Goal: Feedback & Contribution: Contribute content

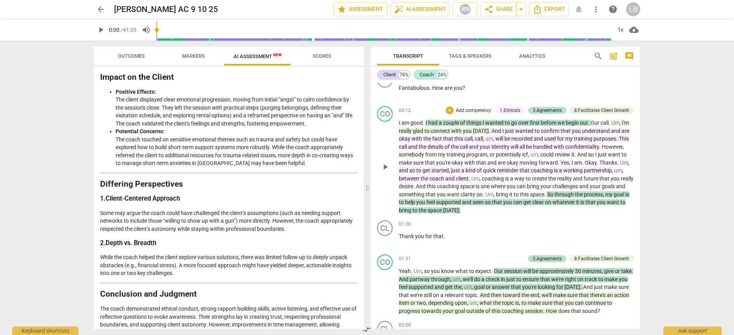
scroll to position [162, 0]
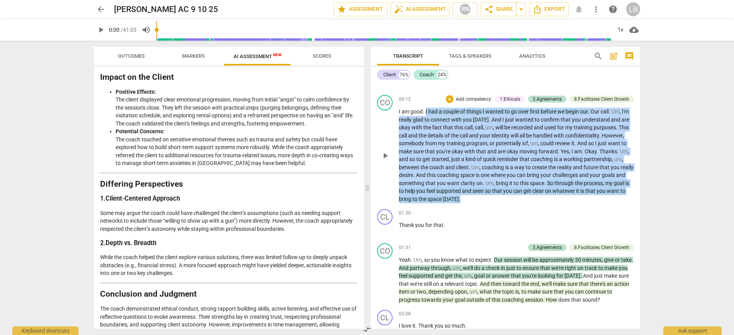
drag, startPoint x: 425, startPoint y: 110, endPoint x: 511, endPoint y: 200, distance: 125.0
click at [511, 200] on p "I am good . I had a couple of things I wanted to go over first before we begin …" at bounding box center [516, 155] width 235 height 95
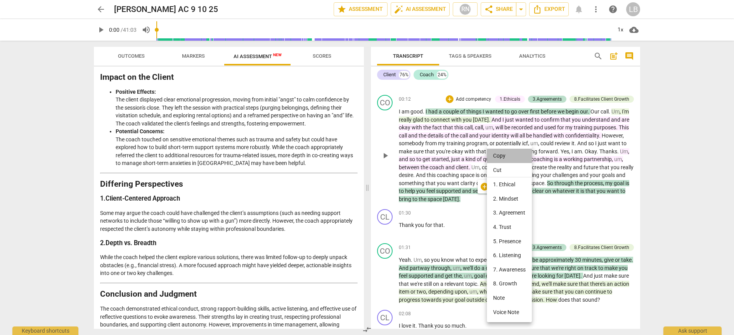
click at [496, 159] on li "Copy" at bounding box center [509, 156] width 45 height 14
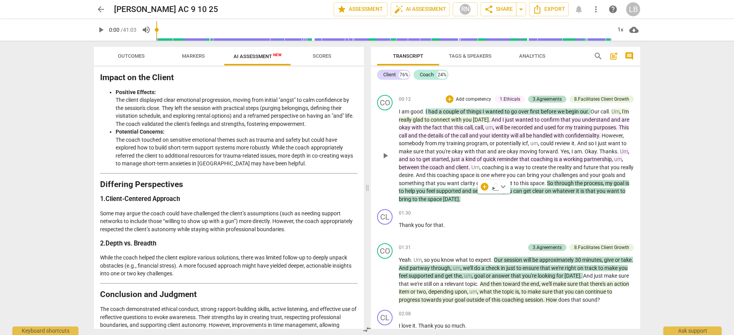
scroll to position [1120, 0]
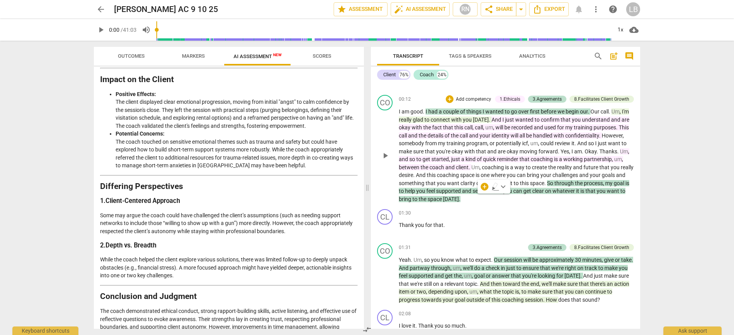
click at [511, 203] on div "CO play_arrow pause 00:12 + Add competency 1.Ethicals 3.Agreements 8.Facilitate…" at bounding box center [505, 149] width 269 height 114
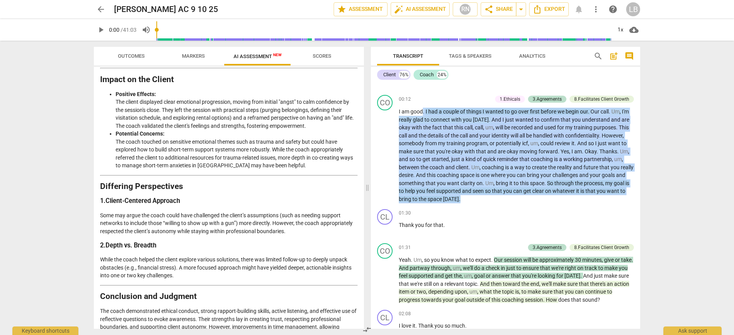
drag, startPoint x: 491, startPoint y: 199, endPoint x: 423, endPoint y: 110, distance: 112.0
click at [423, 110] on p "I am good . I had a couple of things I wanted to go over first before we begin …" at bounding box center [516, 155] width 235 height 95
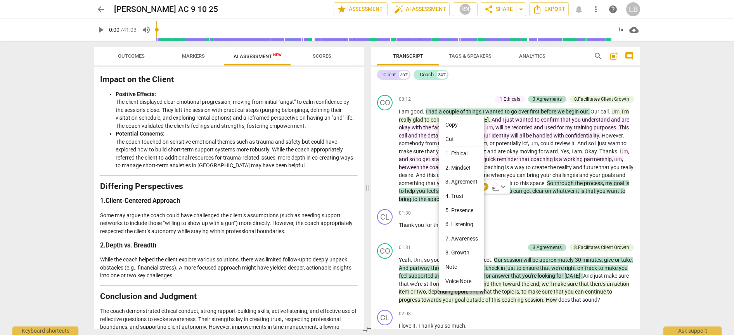
click at [528, 203] on div at bounding box center [367, 167] width 734 height 335
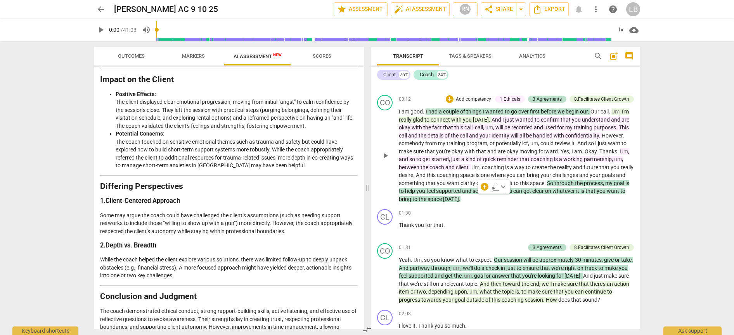
click at [505, 203] on div "CO play_arrow pause 00:12 + Add competency 1.Ethicals 3.Agreements 8.Facilitate…" at bounding box center [505, 149] width 269 height 114
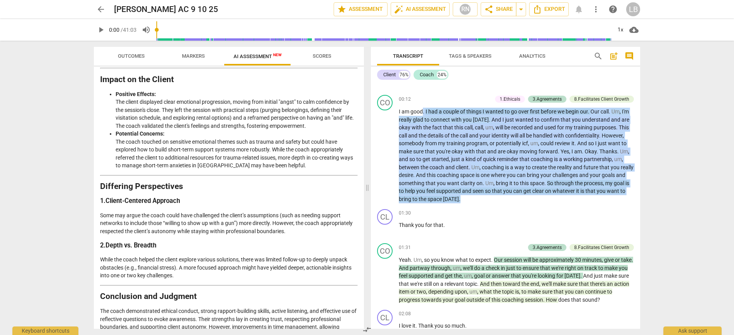
drag, startPoint x: 497, startPoint y: 200, endPoint x: 422, endPoint y: 111, distance: 116.4
click at [422, 111] on p "I am good . I had a couple of things I wanted to go over first before we begin …" at bounding box center [516, 155] width 235 height 95
click at [504, 188] on span "keyboard_arrow_down" at bounding box center [502, 186] width 9 height 9
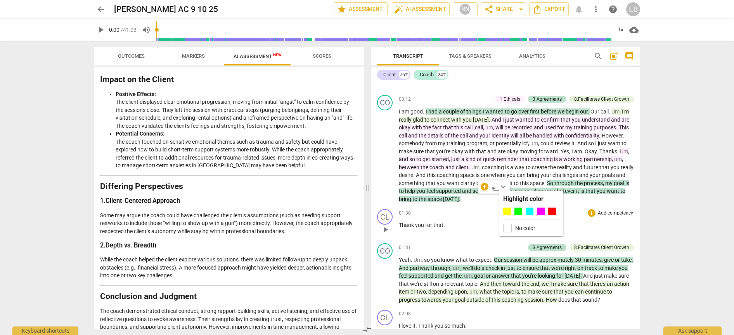
click at [618, 217] on div "01:30 + Add competency keyboard_arrow_right Thank you for that ." at bounding box center [516, 223] width 235 height 28
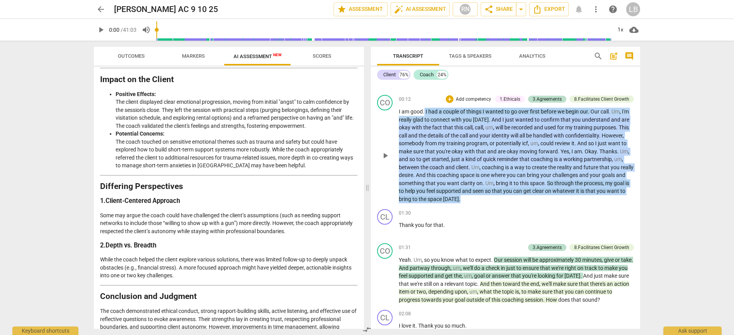
drag, startPoint x: 424, startPoint y: 109, endPoint x: 510, endPoint y: 194, distance: 120.6
click at [510, 194] on p "I am good . I had a couple of things I wanted to go over first before we begin …" at bounding box center [516, 155] width 235 height 95
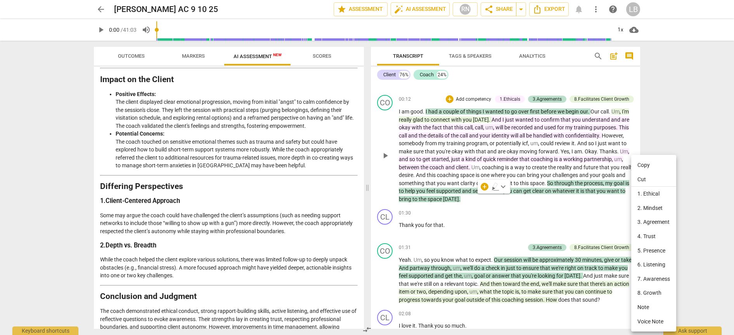
click at [507, 201] on div at bounding box center [367, 167] width 734 height 335
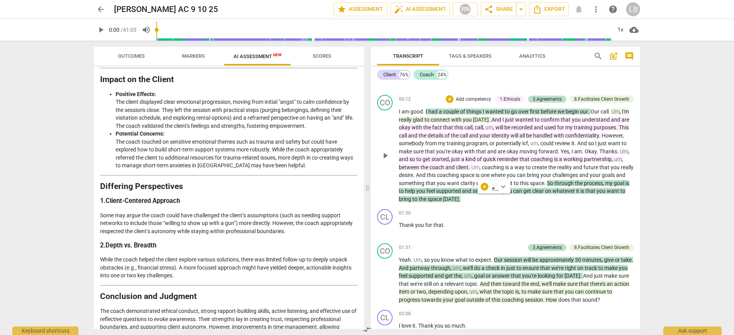
click at [501, 201] on div "CO play_arrow pause 00:12 + Add competency 1.Ethicals 3.Agreements 8.Facilitate…" at bounding box center [505, 149] width 269 height 114
click at [385, 154] on span "play_arrow" at bounding box center [384, 155] width 9 height 9
click at [385, 154] on span "pause" at bounding box center [384, 155] width 9 height 9
type input "15"
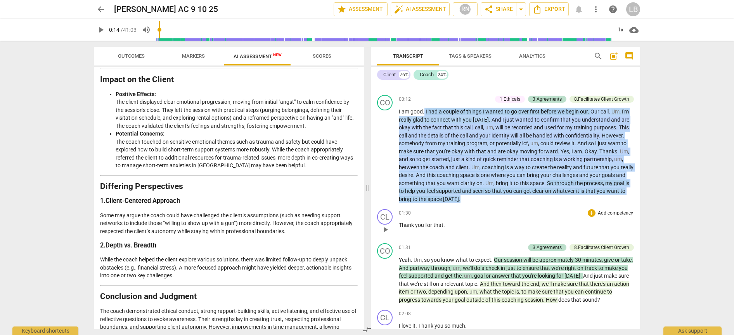
drag, startPoint x: 425, startPoint y: 109, endPoint x: 488, endPoint y: 205, distance: 115.5
click at [488, 205] on div "CL play_arrow pause 00:00 + Add competency keyboard_arrow_right Corner . You'll…" at bounding box center [505, 206] width 269 height 246
click at [499, 159] on span "reminder" at bounding box center [508, 159] width 22 height 6
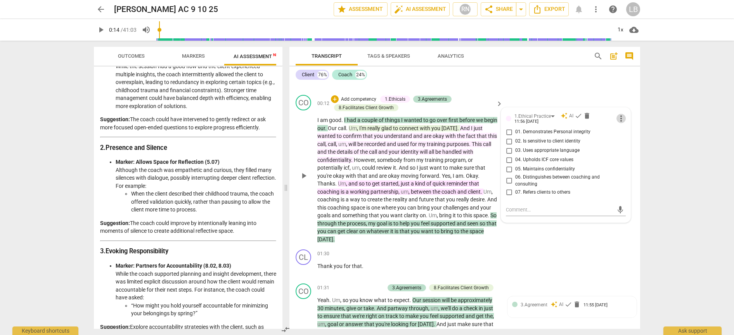
click at [618, 115] on span "more_vert" at bounding box center [620, 118] width 9 height 9
click at [609, 95] on div at bounding box center [367, 167] width 734 height 335
click at [611, 247] on div "CL play_arrow pause 01:30 + Add competency keyboard_arrow_right Thank you for t…" at bounding box center [464, 264] width 350 height 34
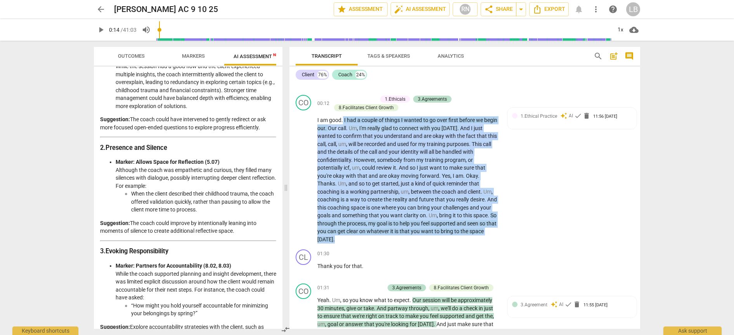
drag, startPoint x: 342, startPoint y: 119, endPoint x: 413, endPoint y: 236, distance: 136.2
click at [413, 236] on p "I am good . I had a couple of things I wanted to go over first before we begin …" at bounding box center [407, 179] width 181 height 127
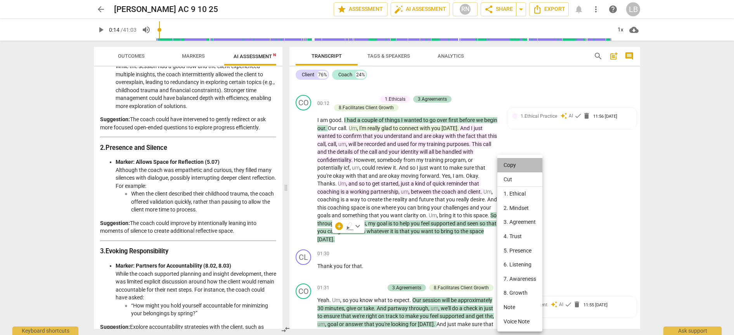
click at [504, 167] on li "Copy" at bounding box center [519, 165] width 45 height 14
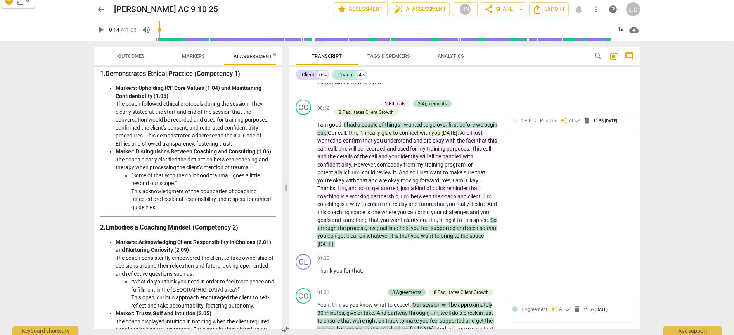
scroll to position [133, 0]
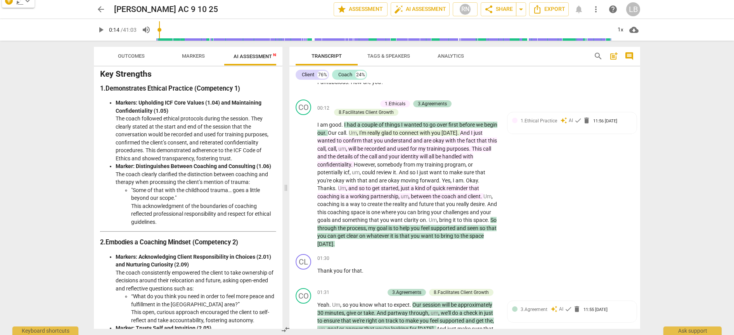
click at [199, 52] on span "Markers" at bounding box center [193, 56] width 41 height 10
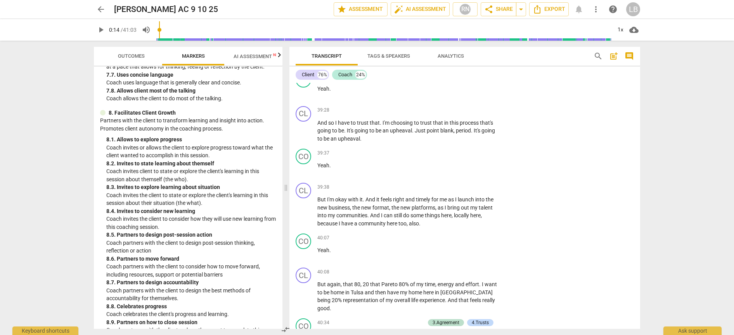
scroll to position [8446, 0]
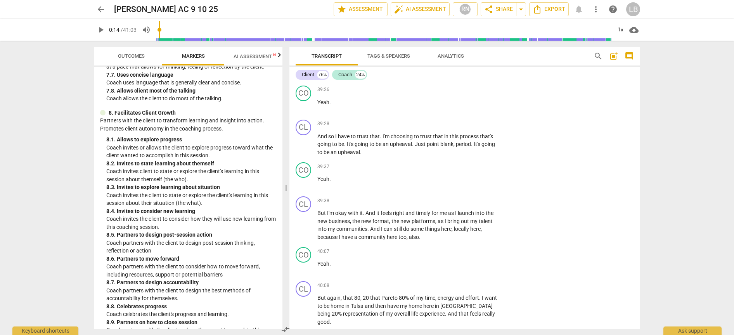
drag, startPoint x: 427, startPoint y: 178, endPoint x: 480, endPoint y: 199, distance: 57.7
click at [488, 188] on div "+" at bounding box center [488, 187] width 8 height 8
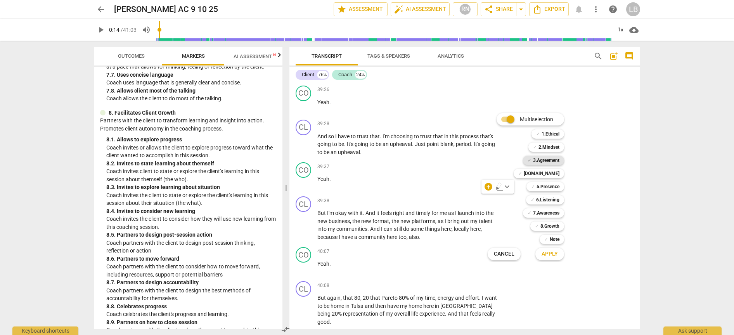
click at [540, 160] on b "3.Agreement" at bounding box center [546, 160] width 26 height 9
click at [553, 253] on span "Apply" at bounding box center [549, 254] width 16 height 8
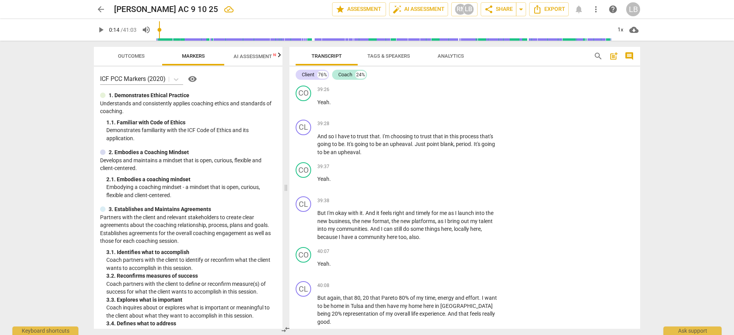
scroll to position [0, 0]
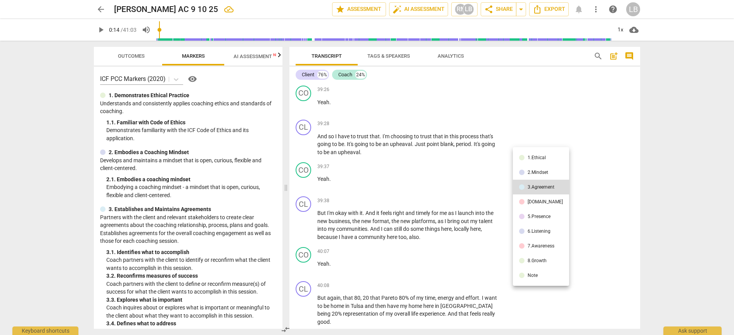
click at [534, 157] on div "1.Ethical" at bounding box center [536, 157] width 18 height 5
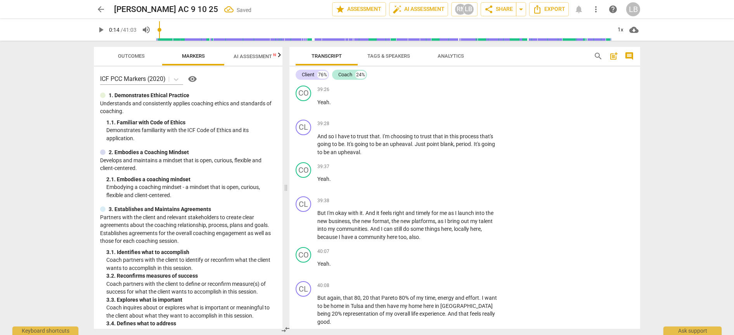
checkbox input "true"
type textarea "r"
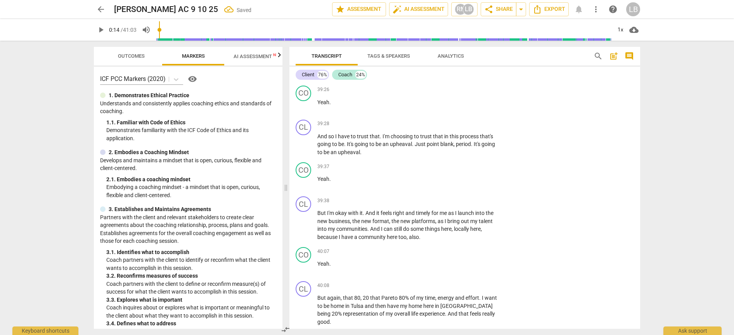
type textarea "re"
type textarea "red"
type textarea "re"
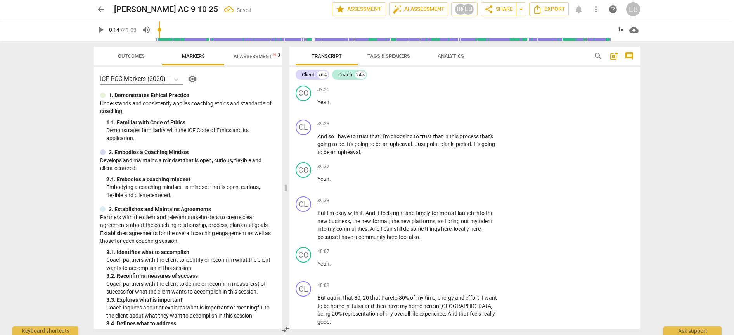
type textarea "re"
type textarea "rec"
type textarea "reco"
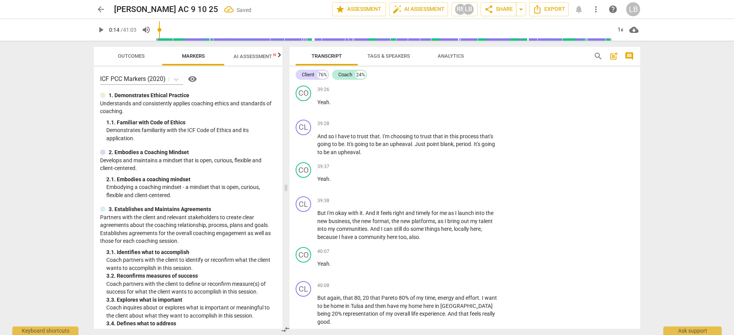
type textarea "recof"
type textarea "recofi"
type textarea "recof"
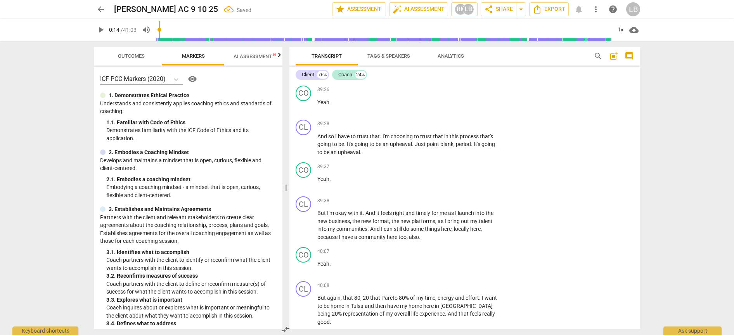
type textarea "recof"
type textarea "reco"
type textarea "recon"
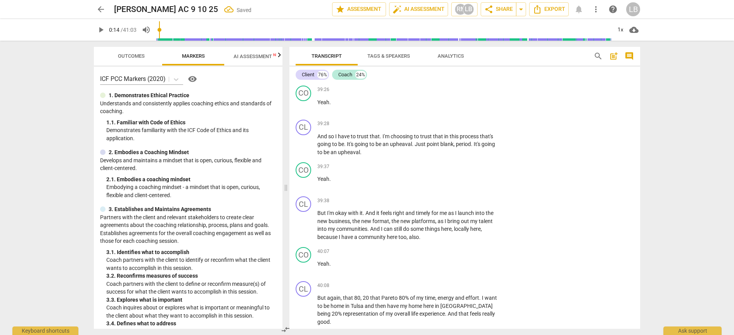
type textarea "reconf"
type textarea "reconfi"
type textarea "reconfir"
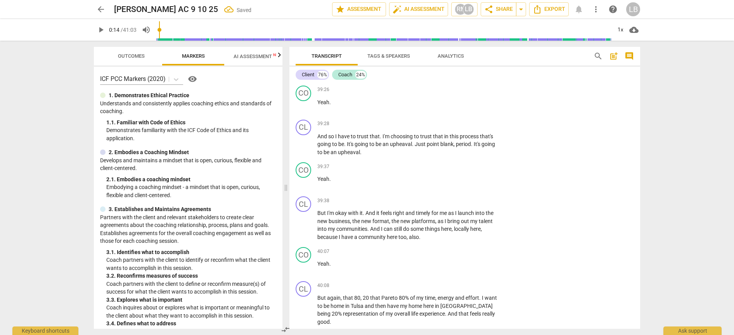
type textarea "reconfir"
type textarea "reconfirm"
type textarea "reconfirms"
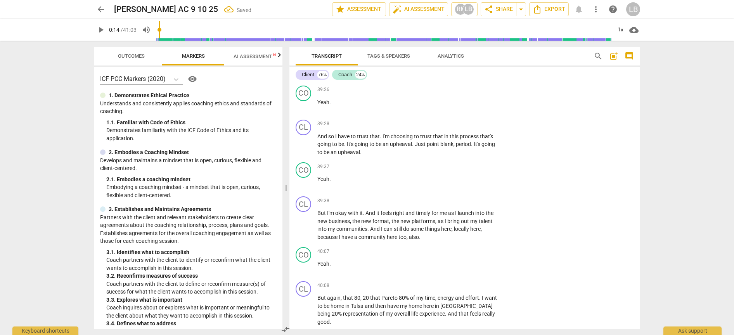
type textarea "reconfirms"
type textarea "reconfirms a"
type textarea "reconfirms ag"
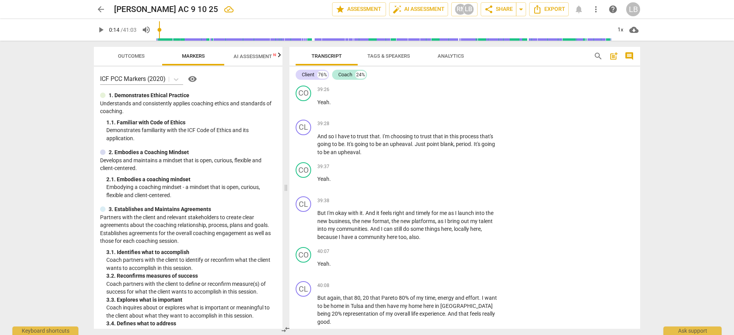
type textarea "reconfirms ag"
type textarea "reconfirms agr"
type textarea "reconfirms agre"
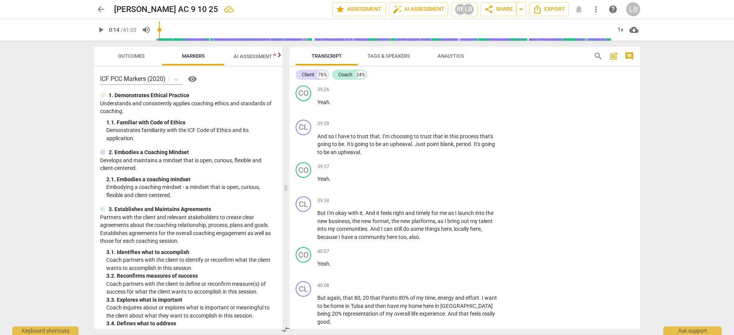
type textarea "reconfirms agree"
type textarea "reconfirms agreem"
type textarea "reconfirms agreeme"
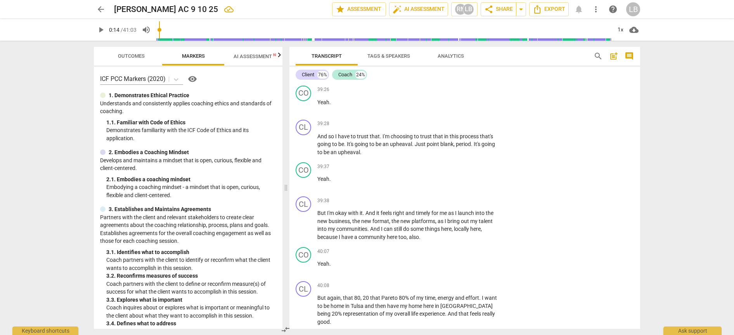
type textarea "reconfirms agreeme"
type textarea "reconfirms agreemen"
type textarea "reconfirms agreement"
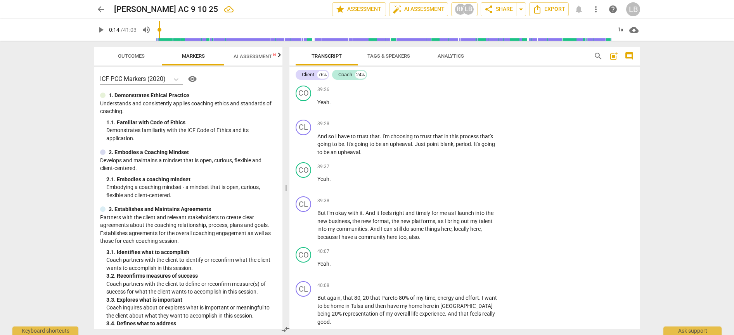
type textarea "reconfirms agreement"
type textarea "reconfirms agreement t"
type textarea "reconfirms agreement to"
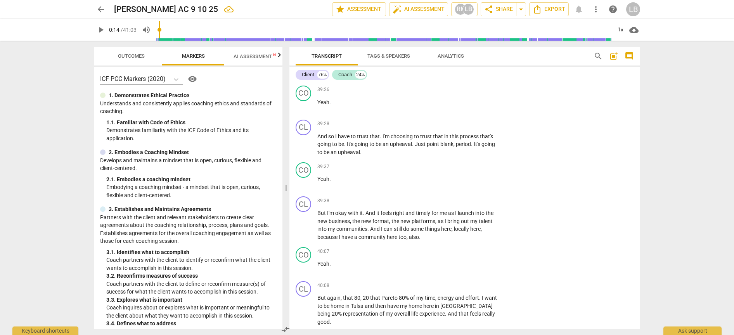
type textarea "reconfirms agreement to"
type textarea "reconfirms agreement to h"
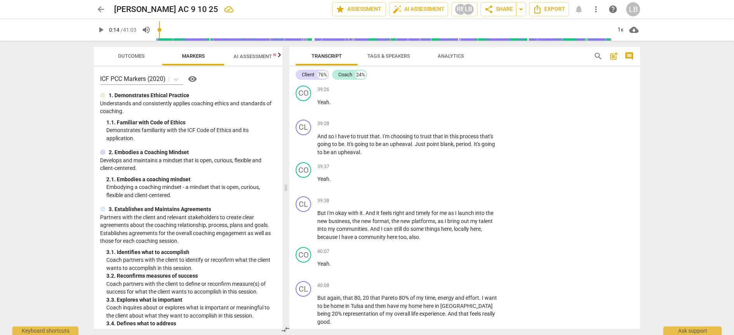
type textarea "reconfirms agreement to ha"
type textarea "reconfirms agreement to hav"
type textarea "reconfirms agreement to have"
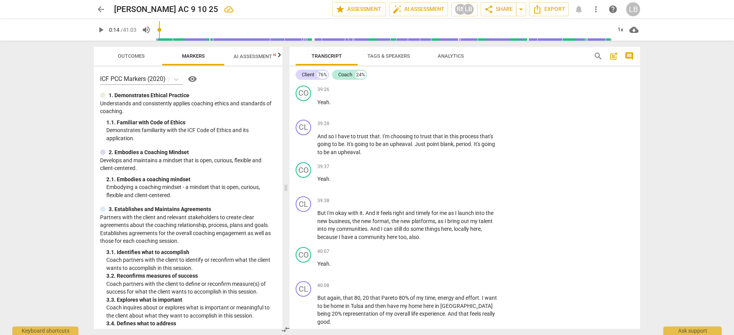
type textarea "reconfirms agreement to have"
type textarea "reconfirms agreement to have r"
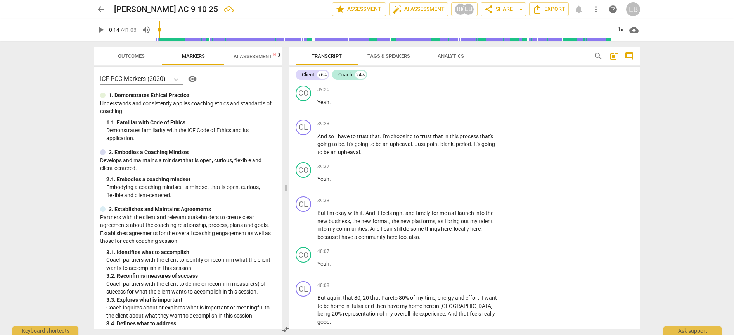
type textarea "reconfirms agreement to have re"
type textarea "reconfirms agreement to have rec"
type textarea "reconfirms agreement to have re"
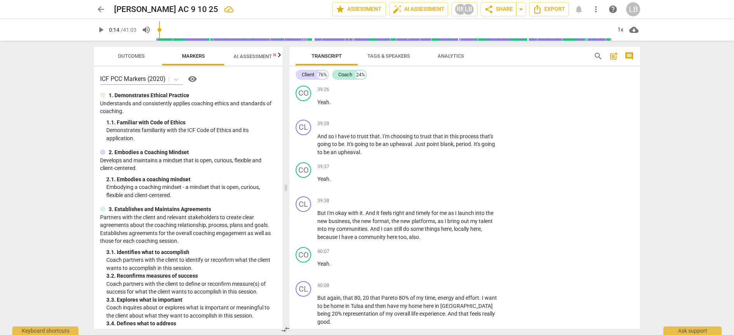
type textarea "reconfirms agreement to have re"
type textarea "reconfirms agreement to have r"
type textarea "reconfirms agreement to have"
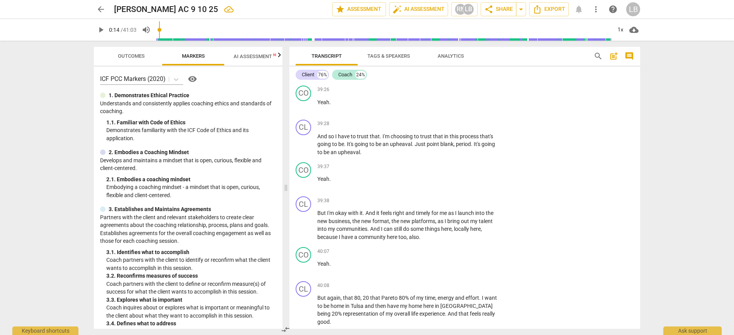
type textarea "reconfirms agreement to have"
type textarea "reconfirms agreement to hav"
type textarea "reconfirms agreement to have"
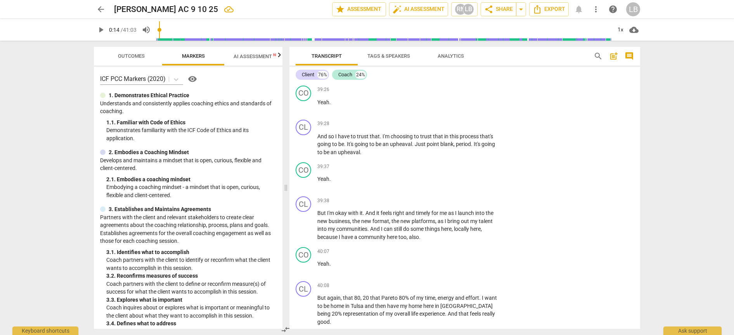
type textarea "reconfirms agreement to have"
type textarea "reconfirms agreement to have r"
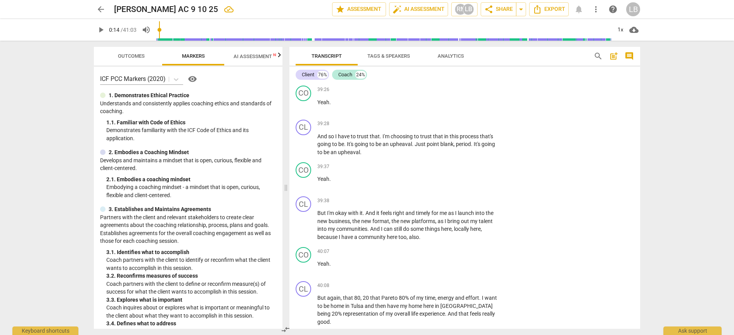
type textarea "reconfirms agreement to have re"
type textarea "reconfirms agreement to have rec"
type textarea "reconfirms agreement to have reco"
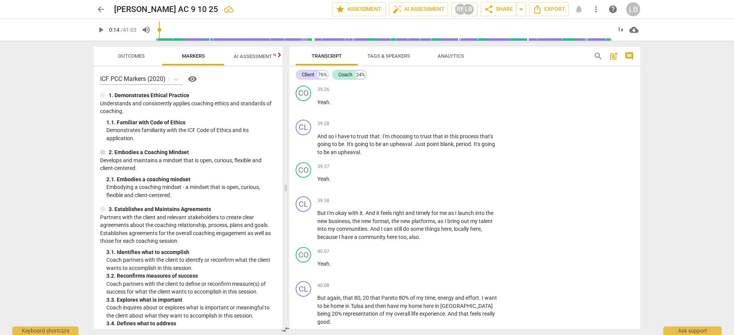
type textarea "reconfirms agreement to have reco"
type textarea "reconfirms agreement to have recof"
type textarea "reconfirms agreement to have reco"
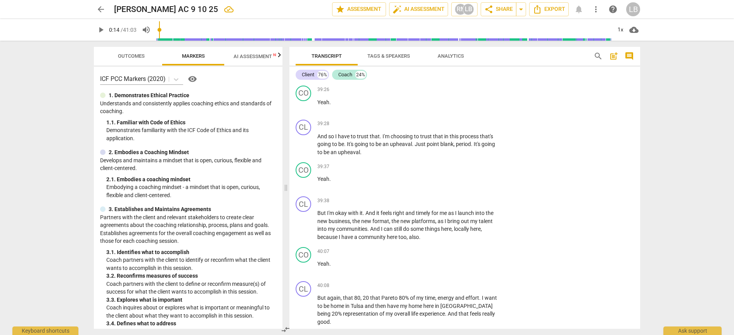
type textarea "reconfirms agreement to have recor"
type textarea "reconfirms agreement to have record"
type textarea "reconfirms agreement to have recordi"
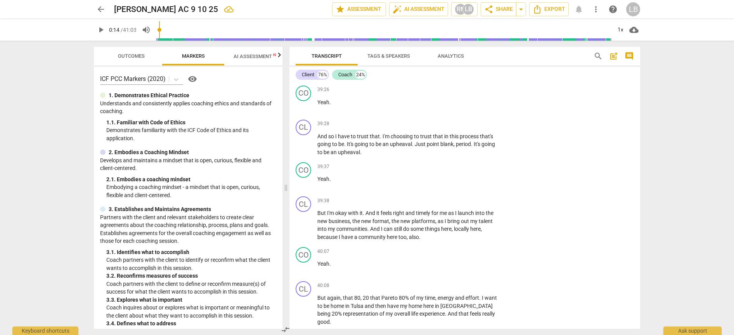
type textarea "reconfirms agreement to have recordi"
type textarea "reconfirms agreement to have recordin"
type textarea "reconfirms agreement to have recording"
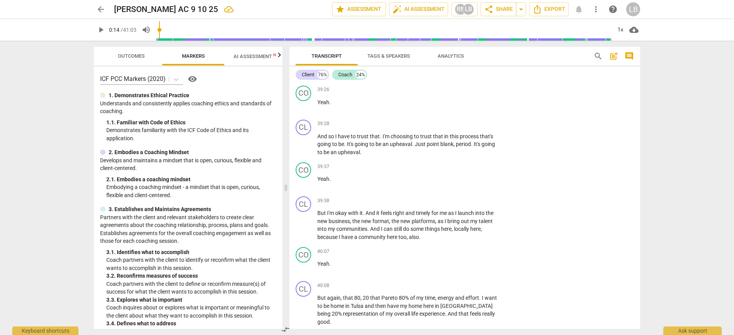
type textarea "reconfirms agreement to have recording"
type textarea "reconfirms agreement to have recording u"
type textarea "reconfirms agreement to have recording us"
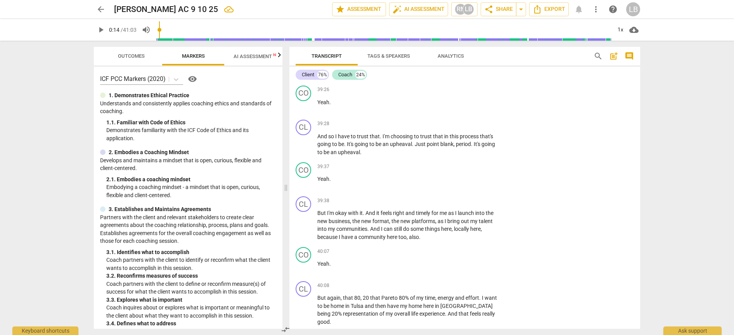
type textarea "reconfirms agreement to have recording us"
type textarea "reconfirms agreement to have recording use"
type textarea "reconfirms agreement to have recording used"
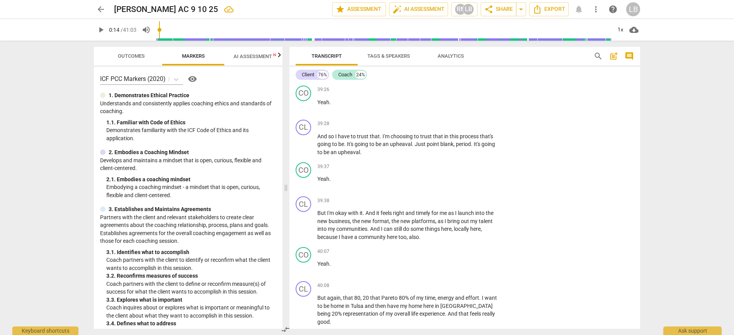
type textarea "reconfirms agreement to have recording used"
type textarea "reconfirms agreement to have recording used f"
type textarea "reconfirms agreement to have recording used fo"
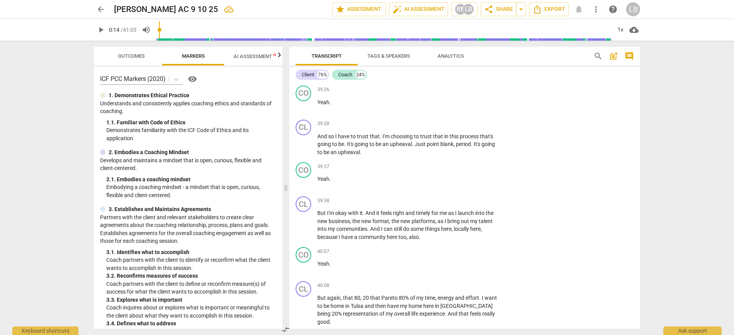
type textarea "reconfirms agreement to have recording used fo"
type textarea "reconfirms agreement to have recording used for"
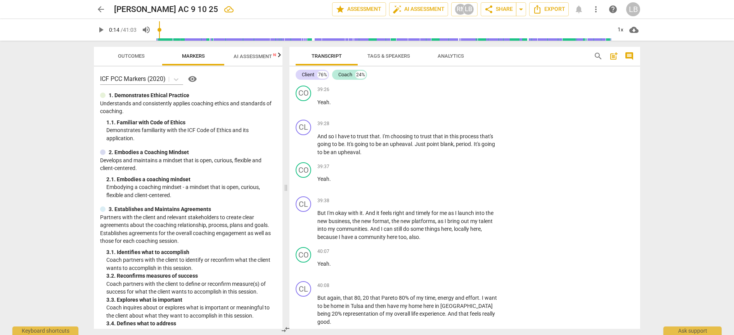
type textarea "reconfirms agreement to have recording used for e"
type textarea "reconfirms agreement to have recording used for ed"
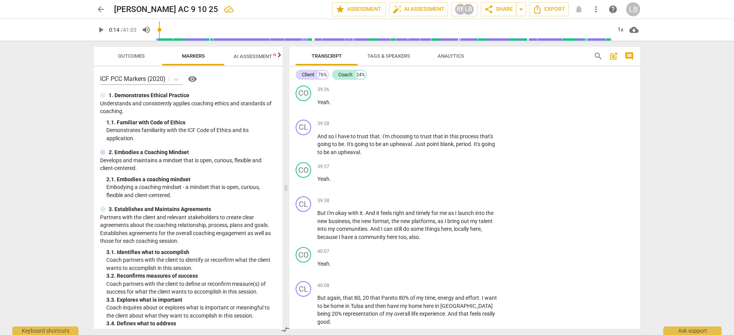
type textarea "reconfirms agreement to have recording used for edu"
type textarea "reconfirms agreement to have recording used for educ"
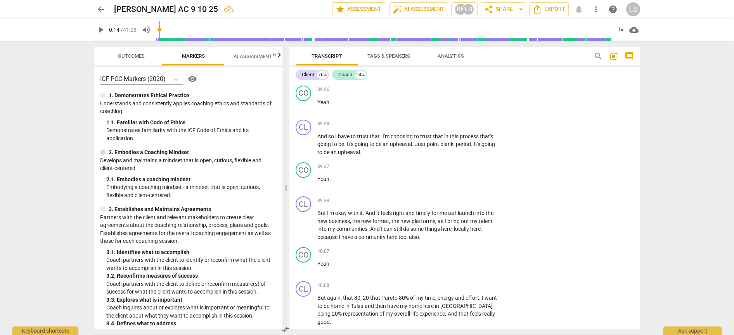
type textarea "reconfirms agreement to have recording used for educa"
type textarea "reconfirms agreement to have recording used for educat"
type textarea "reconfirms agreement to have recording used for educati"
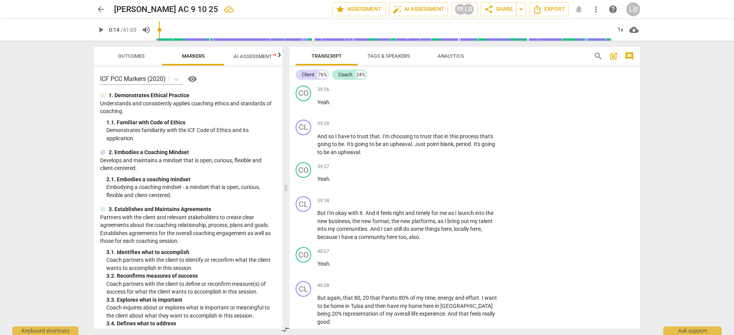
type textarea "reconfirms agreement to have recording used for educati"
type textarea "reconfirms agreement to have recording used for educatio"
type textarea "reconfirms agreement to have recording used for education"
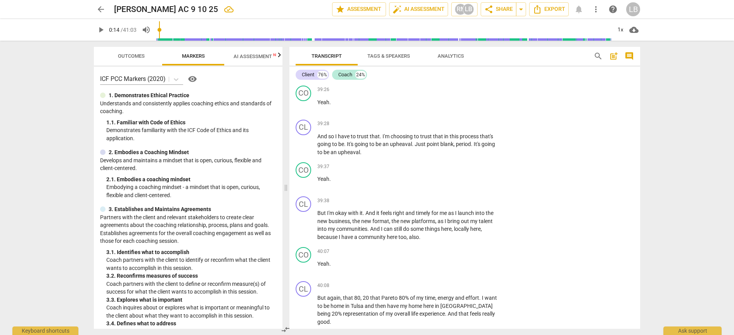
type textarea "reconfirms agreement to have recording used for educationa"
type textarea "reconfirms agreement to have recording used for educational"
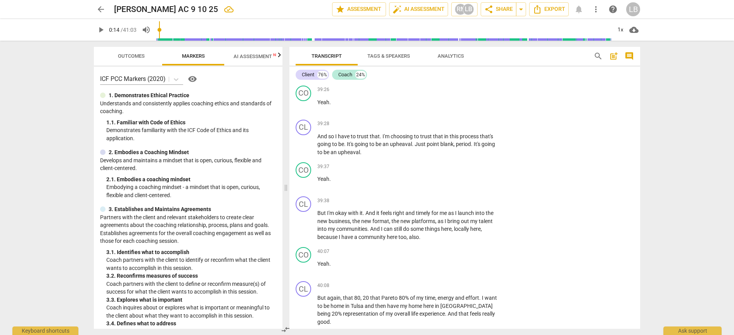
type textarea "reconfirms agreement to have recording used for educational"
type textarea "reconfirms agreement to have recording used for educational p"
type textarea "reconfirms agreement to have recording used for educational pu"
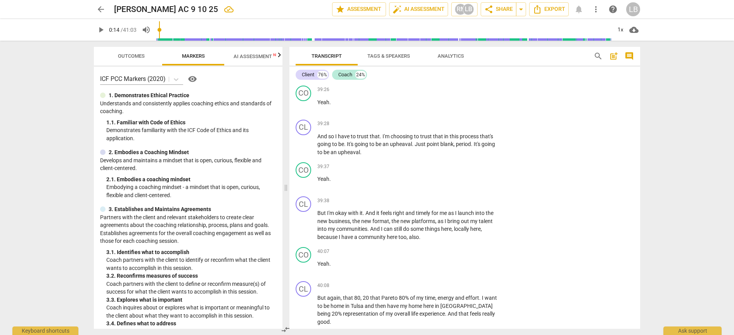
type textarea "reconfirms agreement to have recording used for educational pur"
type textarea "reconfirms agreement to have recording used for educational purp"
type textarea "reconfirms agreement to have recording used for educational purpo"
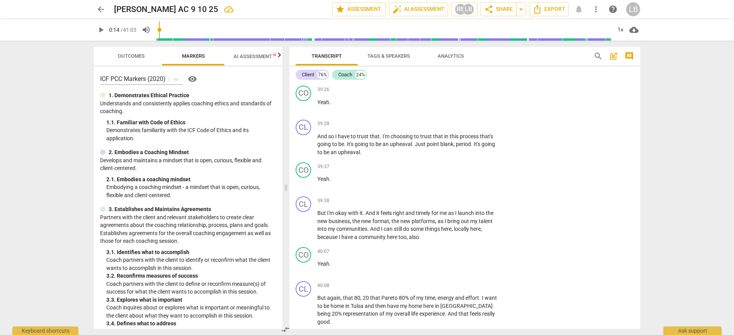
type textarea "reconfirms agreement to have recording used for educational purpo"
type textarea "reconfirms agreement to have recording used for educational purpos"
type textarea "reconfirms agreement to have recording used for educational purpose"
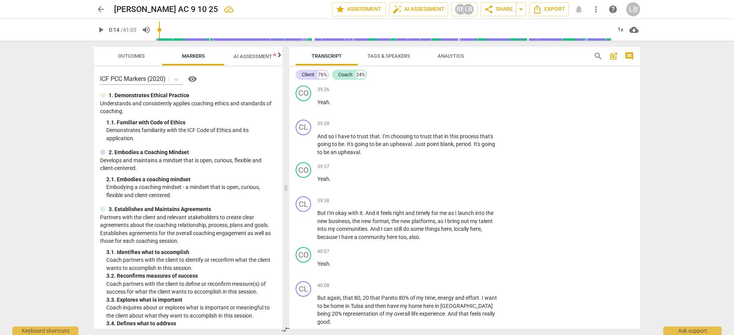
type textarea "reconfirms agreement to have recording used for educational purposes"
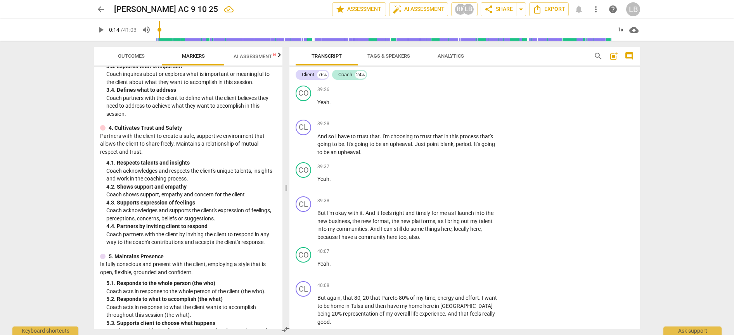
scroll to position [236, 0]
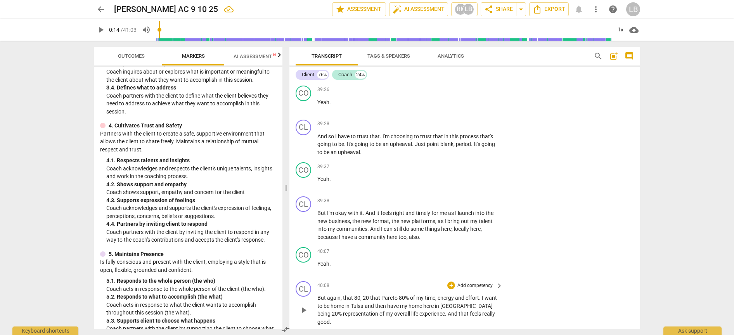
click at [538, 278] on div "CL play_arrow pause 40:08 + Add competency keyboard_arrow_right But again , tha…" at bounding box center [464, 303] width 350 height 51
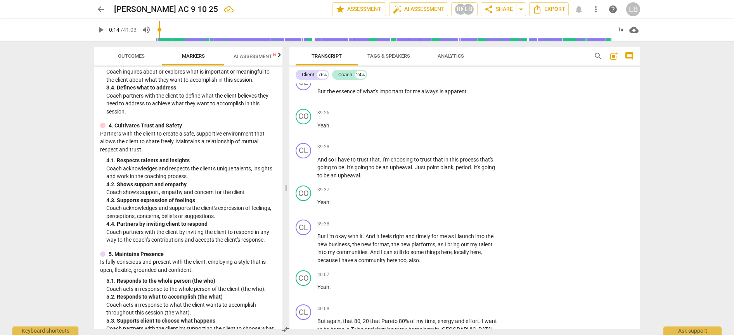
scroll to position [8421, 0]
drag, startPoint x: 314, startPoint y: 206, endPoint x: 427, endPoint y: 209, distance: 113.2
click at [435, 196] on div "+" at bounding box center [434, 197] width 8 height 8
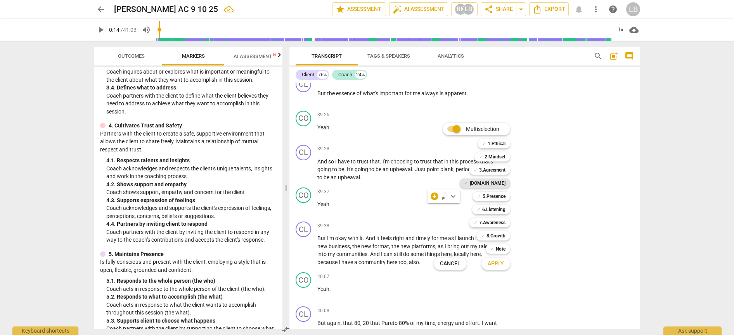
click at [503, 181] on b "[DOMAIN_NAME]" at bounding box center [487, 183] width 36 height 9
click at [497, 266] on span "Apply" at bounding box center [495, 264] width 16 height 8
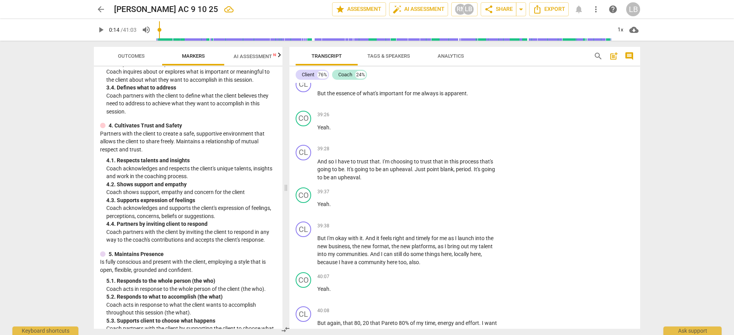
checkbox input "true"
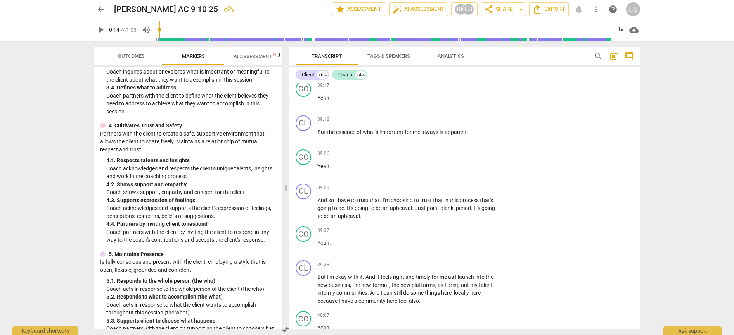
scroll to position [8380, 0]
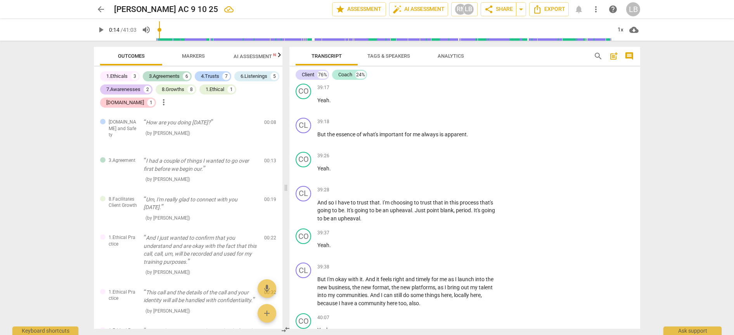
scroll to position [1156, 0]
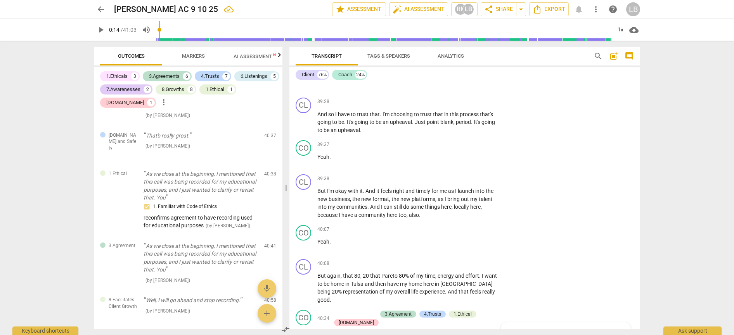
click at [126, 76] on div "1.Ethicals" at bounding box center [116, 76] width 21 height 8
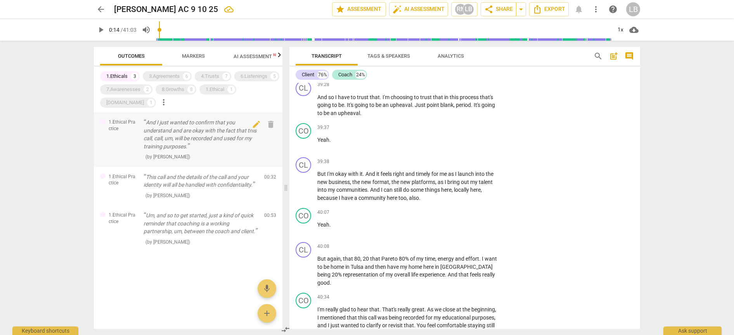
scroll to position [8451, 0]
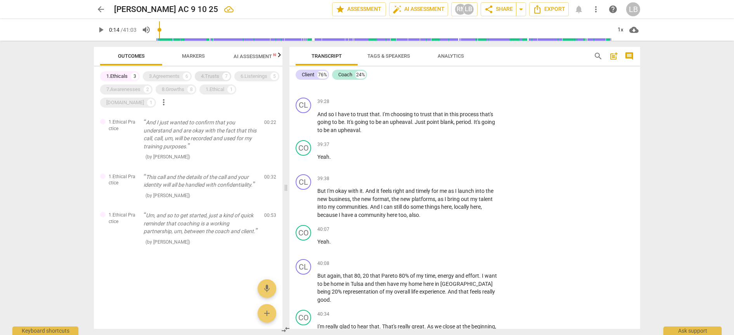
click at [223, 74] on div "4.Trusts 7" at bounding box center [213, 76] width 36 height 10
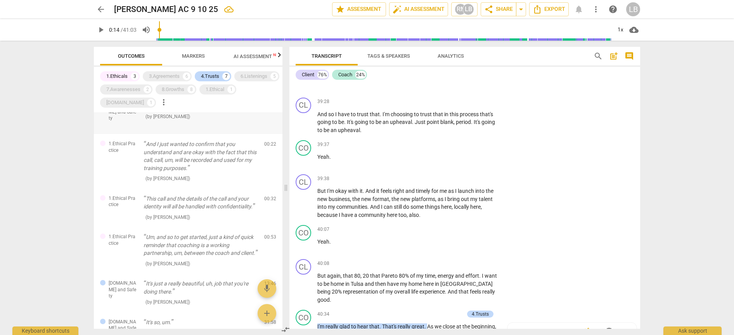
scroll to position [25, 0]
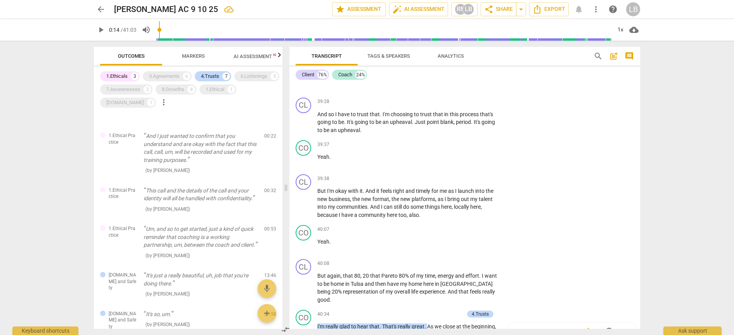
click at [119, 76] on div "1.Ethicals" at bounding box center [116, 76] width 21 height 8
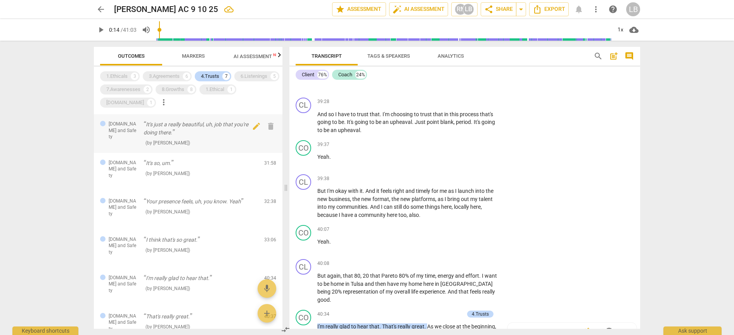
scroll to position [37, 0]
click at [186, 123] on p "It's just a really beautiful, uh, job that you're doing there." at bounding box center [200, 128] width 114 height 16
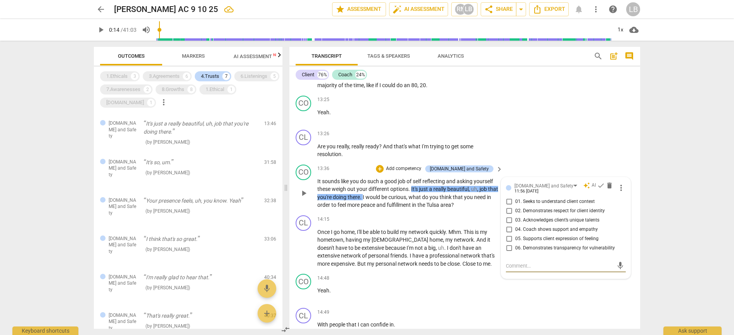
click at [376, 202] on span "peace" at bounding box center [369, 205] width 16 height 6
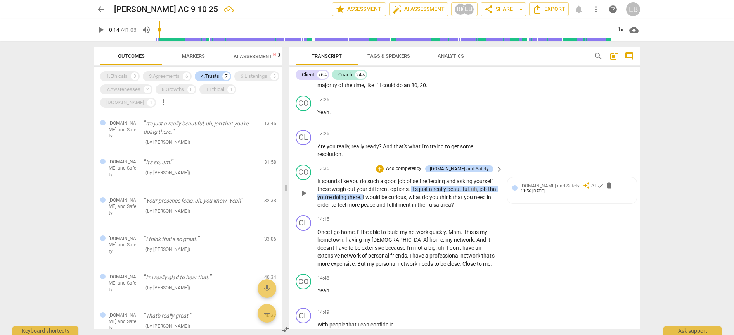
click at [317, 180] on div "play_arrow pause" at bounding box center [307, 193] width 20 height 27
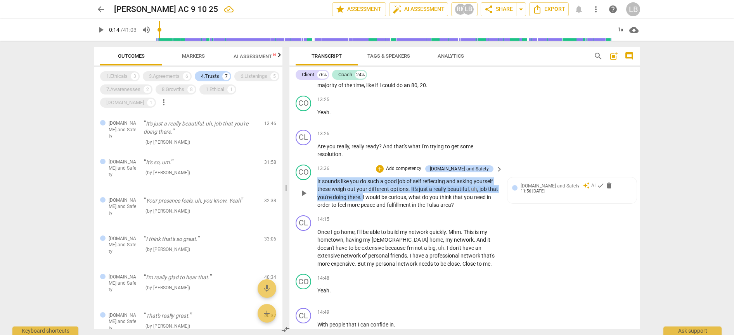
drag, startPoint x: 317, startPoint y: 121, endPoint x: 373, endPoint y: 136, distance: 57.9
click at [373, 178] on p "It sounds like you do such a good job of self reflecting and asking yourself th…" at bounding box center [407, 194] width 181 height 32
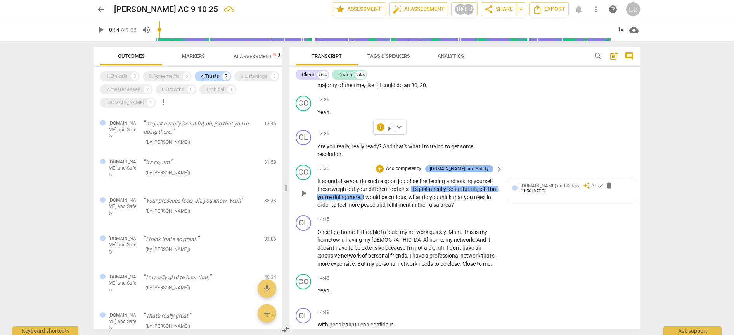
click at [480, 166] on div "[DOMAIN_NAME] and Safety" at bounding box center [459, 169] width 59 height 7
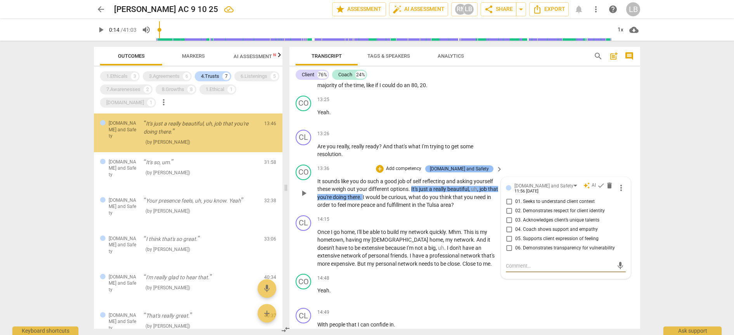
scroll to position [0, 0]
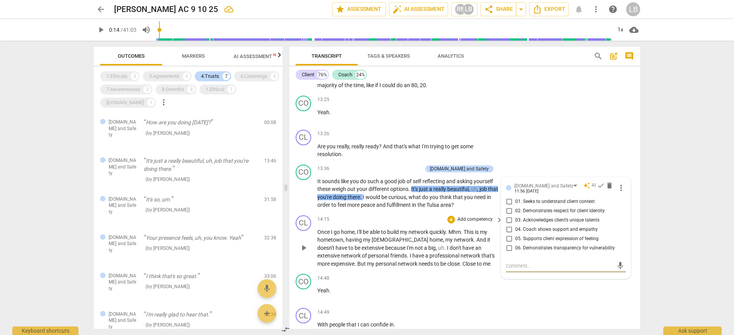
click at [404, 212] on div "CL play_arrow pause 14:15 + Add competency keyboard_arrow_right Once I go home …" at bounding box center [464, 241] width 350 height 59
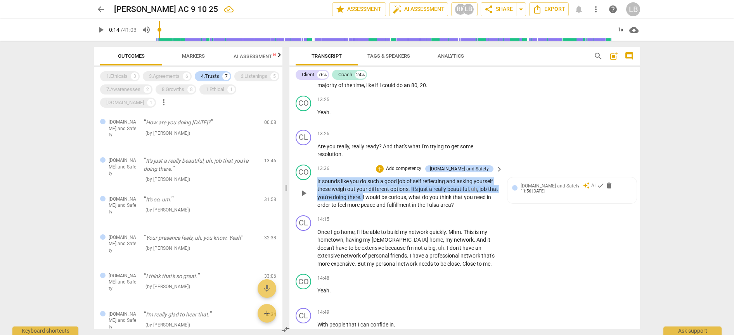
drag, startPoint x: 318, startPoint y: 122, endPoint x: 374, endPoint y: 137, distance: 58.3
click at [374, 178] on p "It sounds like you do such a good job of self reflecting and asking yourself th…" at bounding box center [407, 194] width 181 height 32
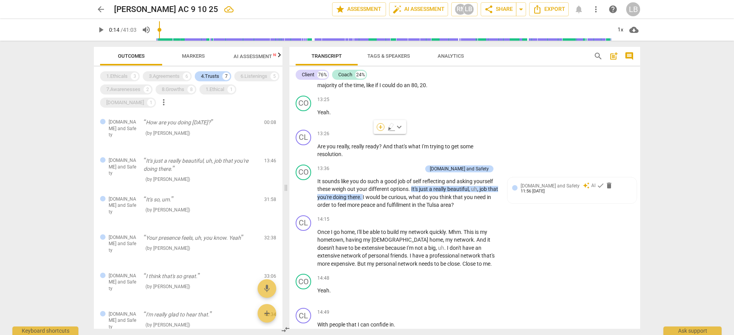
click at [381, 127] on div "+" at bounding box center [380, 127] width 8 height 8
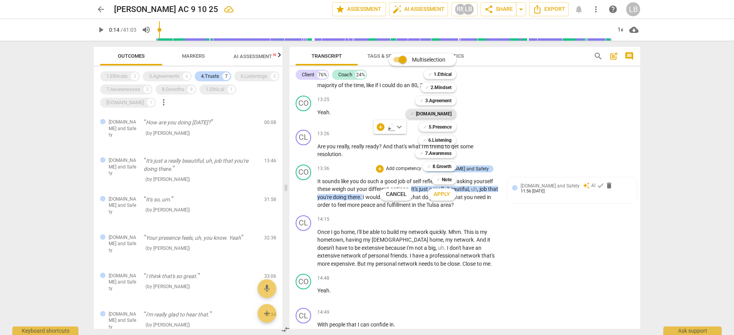
click at [447, 115] on b "[DOMAIN_NAME]" at bounding box center [434, 113] width 36 height 9
click at [449, 193] on span "Apply" at bounding box center [441, 195] width 16 height 8
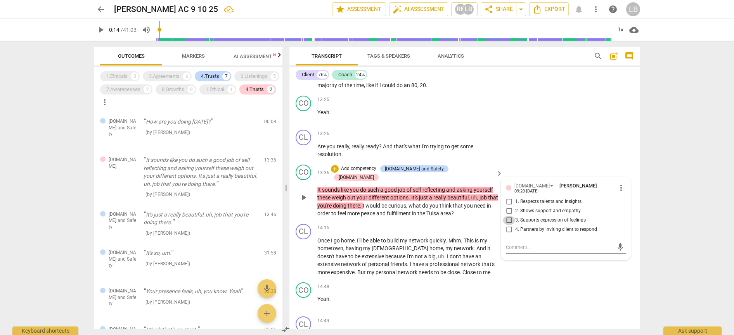
click at [507, 216] on input "3. Supports expression of feelings" at bounding box center [508, 220] width 12 height 9
checkbox input "true"
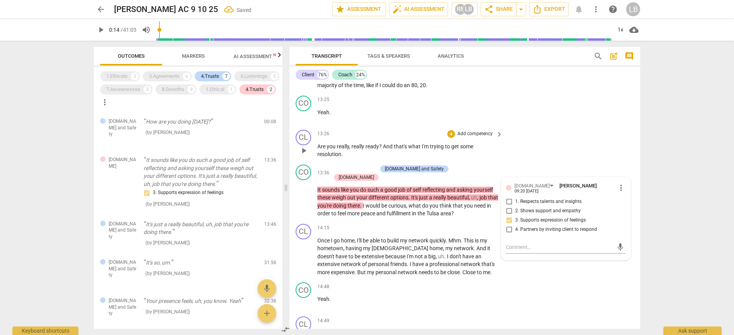
click at [562, 127] on div "CL play_arrow pause 13:26 + Add competency keyboard_arrow_right Are you really …" at bounding box center [464, 144] width 350 height 35
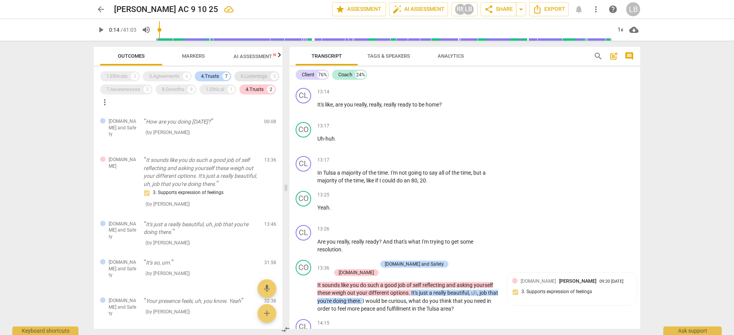
scroll to position [2826, 0]
click at [245, 93] on div "4.Trusts" at bounding box center [254, 90] width 18 height 8
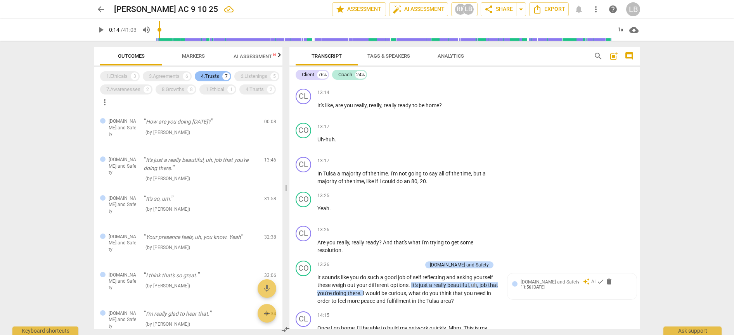
click at [210, 74] on div "4.Trusts" at bounding box center [210, 76] width 18 height 8
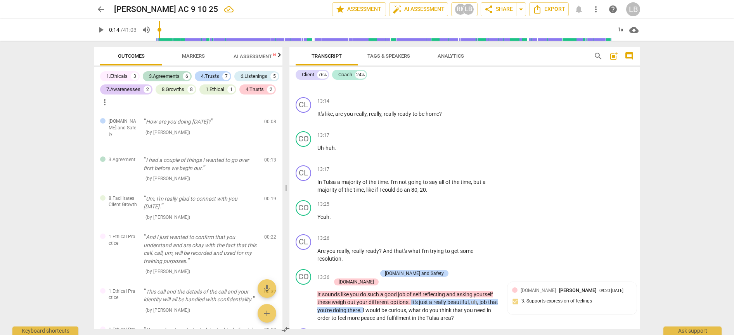
click at [195, 54] on span "Markers" at bounding box center [193, 56] width 23 height 6
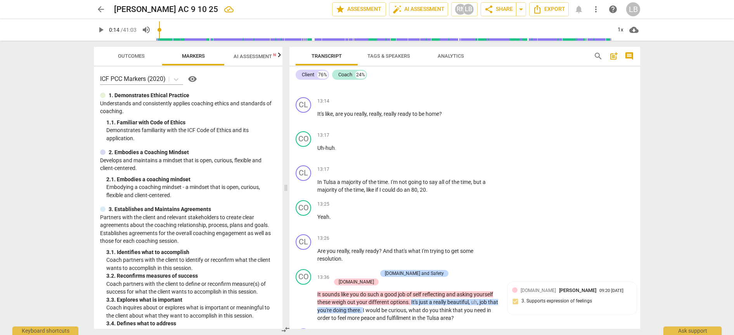
click at [251, 55] on span "AI Assessment New" at bounding box center [257, 57] width 48 height 6
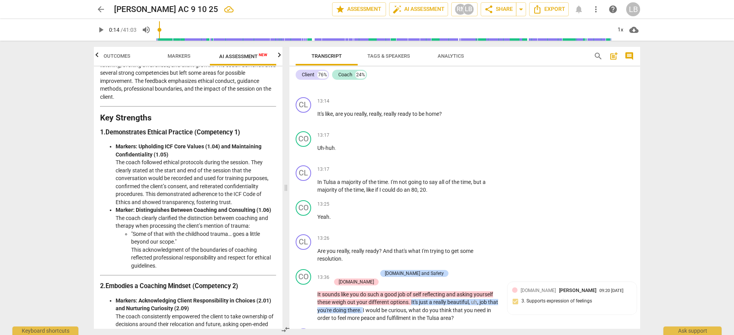
scroll to position [92, 0]
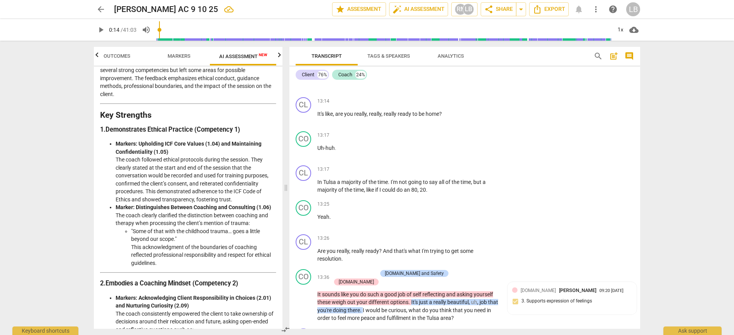
click at [238, 219] on li "Marker: Distinguishes Between Coaching and Consulting (1.06) The coach clearly …" at bounding box center [196, 236] width 161 height 64
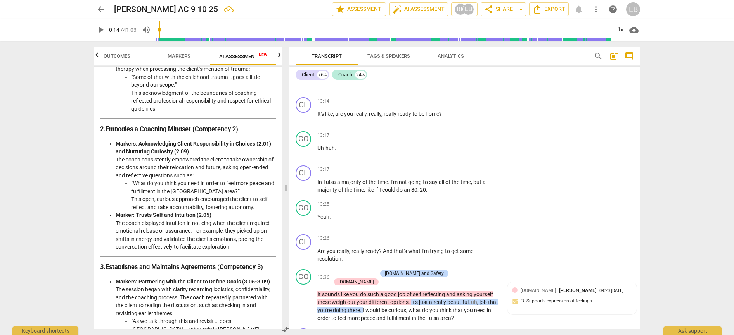
scroll to position [247, 0]
click at [426, 329] on div "14:15 + Add competency keyboard_arrow_right" at bounding box center [410, 333] width 186 height 9
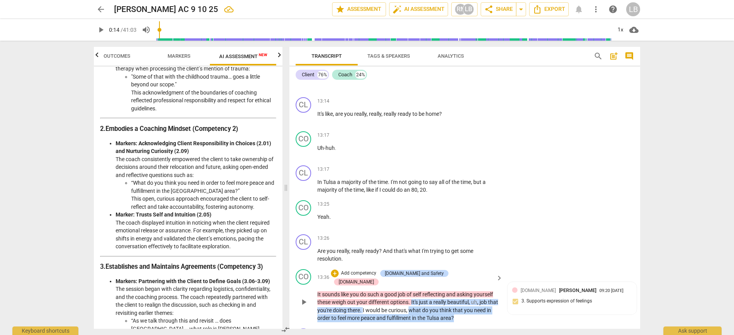
drag, startPoint x: 420, startPoint y: 242, endPoint x: 472, endPoint y: 250, distance: 52.3
click at [472, 291] on p "It sounds like you do such a good job of self reflecting and asking yourself th…" at bounding box center [407, 307] width 181 height 32
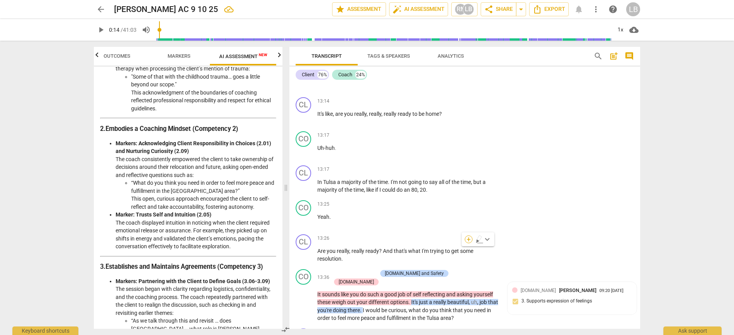
click at [469, 240] on div "+" at bounding box center [468, 240] width 8 height 8
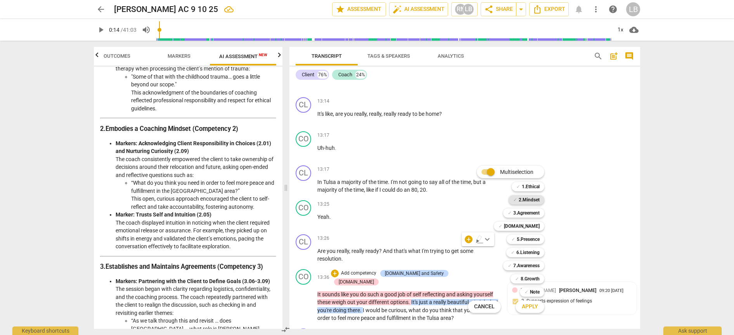
click at [523, 198] on b "2.Mindset" at bounding box center [528, 199] width 21 height 9
click at [530, 307] on span "Apply" at bounding box center [529, 307] width 16 height 8
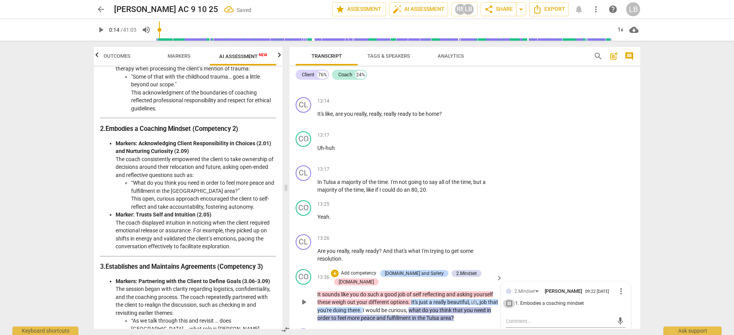
click at [508, 299] on input "1. Embodies a coaching mindset" at bounding box center [508, 303] width 12 height 9
checkbox input "true"
click at [567, 231] on div "CL play_arrow pause 13:26 + Add competency keyboard_arrow_right Are you really …" at bounding box center [464, 248] width 350 height 35
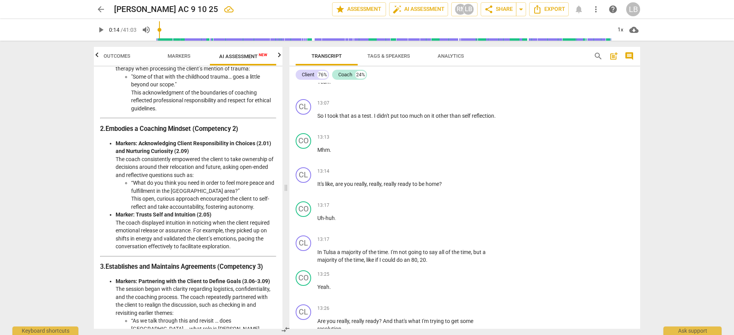
scroll to position [2758, 0]
click at [94, 212] on div "Disclaimer: AI can make mistakes. Consult a qualified mentor coach before actin…" at bounding box center [188, 198] width 188 height 262
click at [145, 214] on li "Marker: Trusts Self and Intuition (2.05) The coach displayed intuition in notic…" at bounding box center [196, 231] width 161 height 40
click at [145, 212] on strong "Marker: Trusts Self and Intuition (2.05)" at bounding box center [164, 215] width 96 height 6
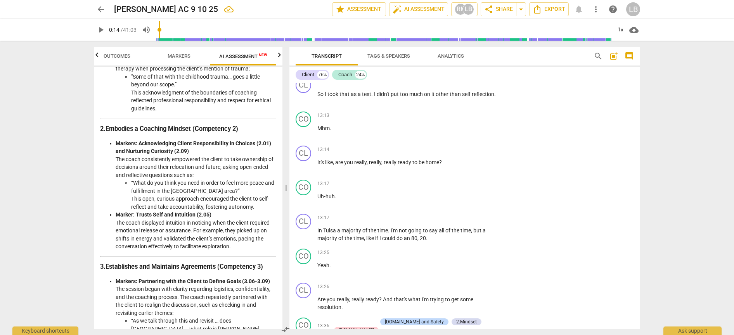
click at [188, 53] on span "Markers" at bounding box center [178, 56] width 23 height 6
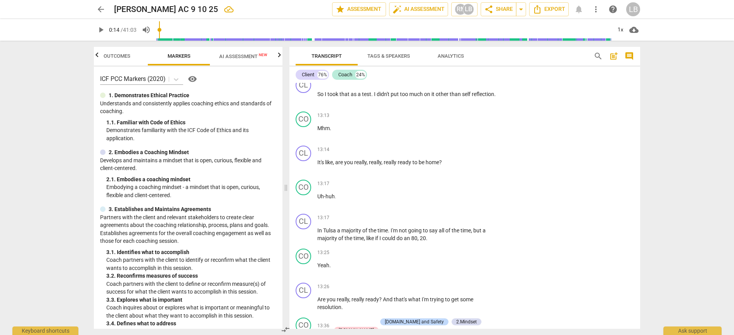
scroll to position [0, 0]
click at [117, 55] on span "Outcomes" at bounding box center [117, 56] width 27 height 6
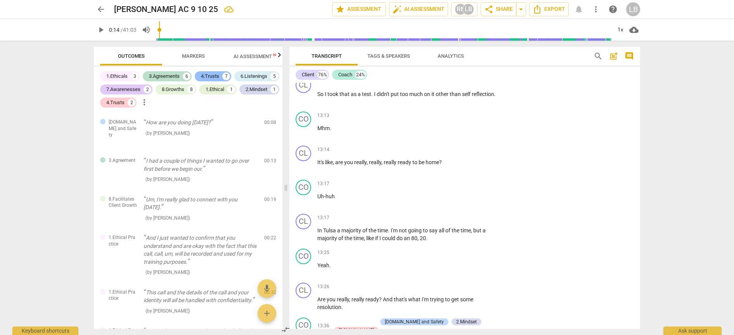
click at [212, 74] on div "4.Trusts" at bounding box center [210, 76] width 18 height 8
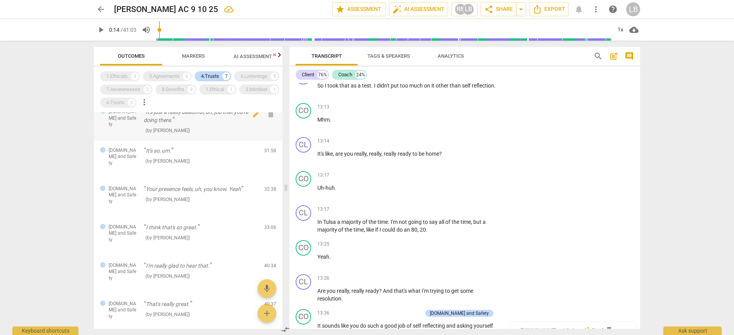
scroll to position [48, 0]
click at [188, 196] on div "( by [PERSON_NAME] )" at bounding box center [200, 200] width 114 height 8
click at [163, 180] on div "[DOMAIN_NAME] and Safety Your presence feels, uh, you know. Yeah ( by [PERSON_N…" at bounding box center [188, 199] width 188 height 38
click at [162, 186] on p "Your presence feels, uh, you know. Yeah" at bounding box center [200, 190] width 114 height 8
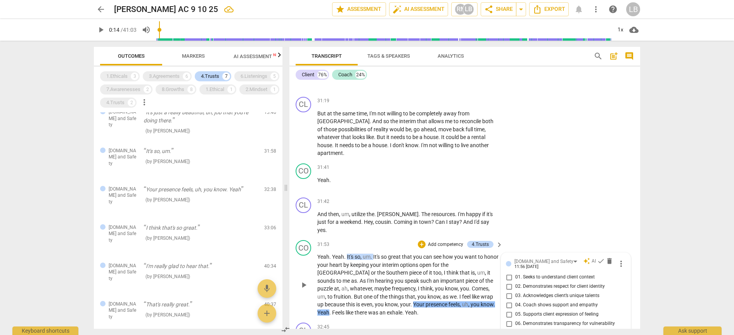
click at [413, 253] on p "Yeah . Yeah . It's so , um . It's so great that you can see how you want to hon…" at bounding box center [407, 285] width 181 height 64
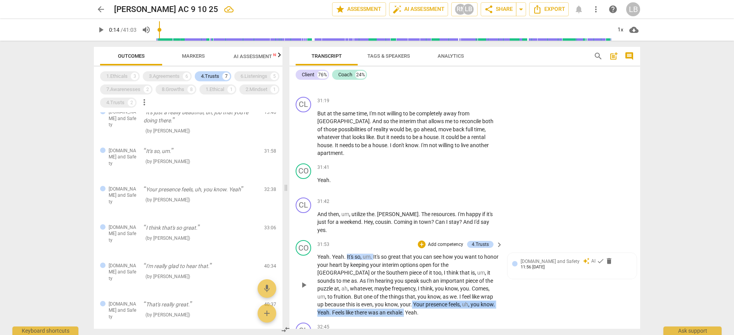
drag, startPoint x: 355, startPoint y: 168, endPoint x: 353, endPoint y: 176, distance: 8.3
click at [353, 253] on p "Yeah . Yeah . It's so , um . It's so great that you can see how you want to hon…" at bounding box center [407, 285] width 181 height 64
click at [423, 240] on div "+" at bounding box center [422, 244] width 8 height 8
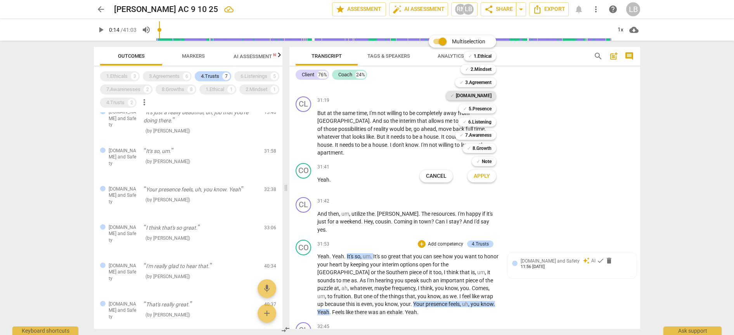
click at [482, 97] on b "[DOMAIN_NAME]" at bounding box center [474, 95] width 36 height 9
click at [486, 179] on span "Apply" at bounding box center [481, 177] width 16 height 8
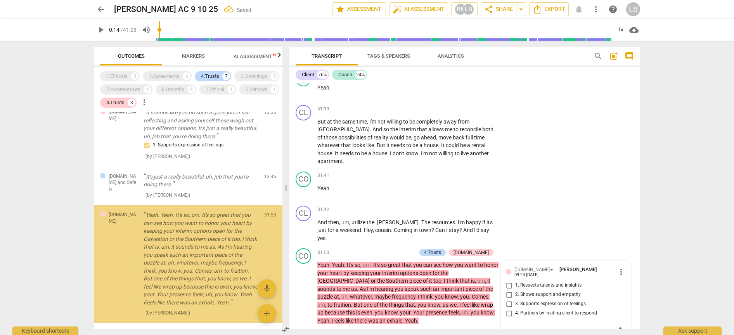
scroll to position [82, 0]
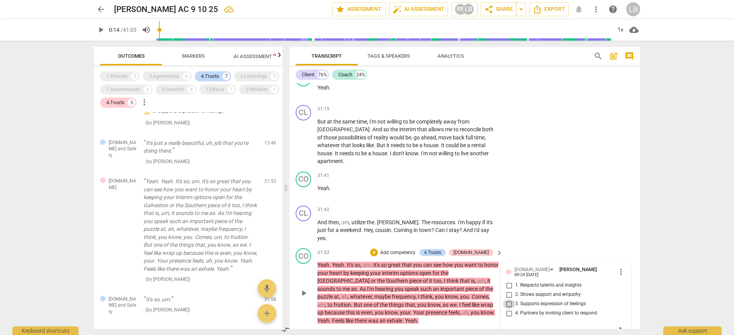
click at [506, 300] on input "3. Supports expression of feelings" at bounding box center [508, 304] width 12 height 9
checkbox input "true"
click at [465, 261] on p "Yeah . Yeah . It's so , um . It's so great that you can see how you want to hon…" at bounding box center [407, 293] width 181 height 64
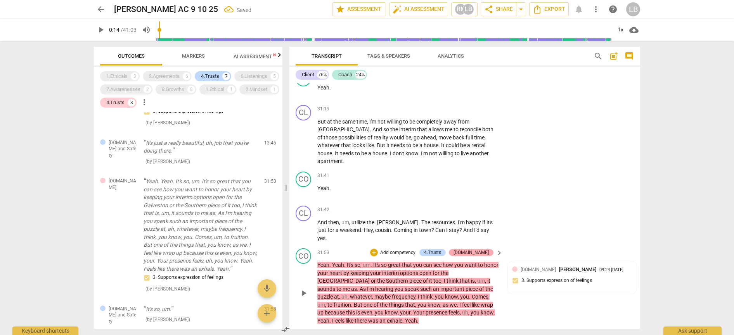
click at [481, 249] on div "[DOMAIN_NAME]" at bounding box center [470, 252] width 35 height 7
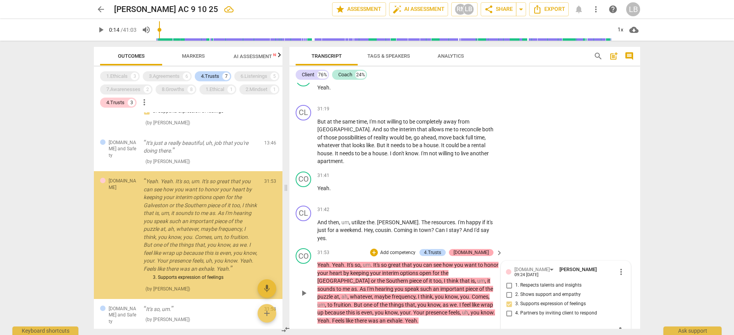
scroll to position [87, 0]
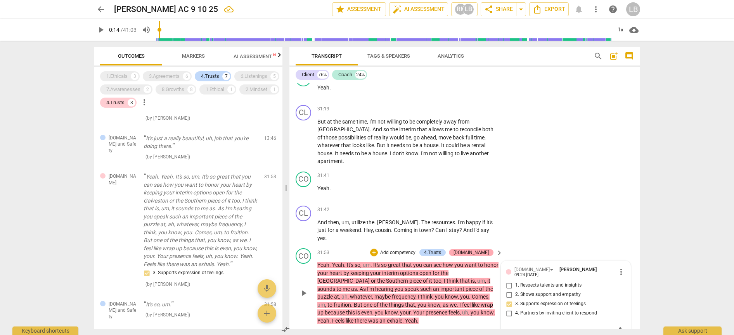
click at [478, 249] on div "[DOMAIN_NAME]" at bounding box center [470, 252] width 35 height 7
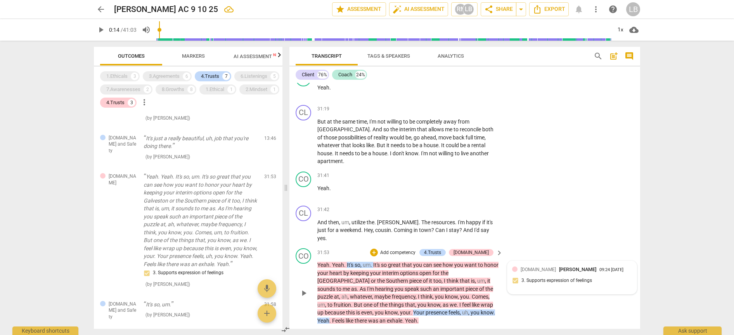
click at [614, 266] on div "[DOMAIN_NAME] [PERSON_NAME] 09:24 [DATE] 3. Supports expression of feelings" at bounding box center [572, 278] width 120 height 24
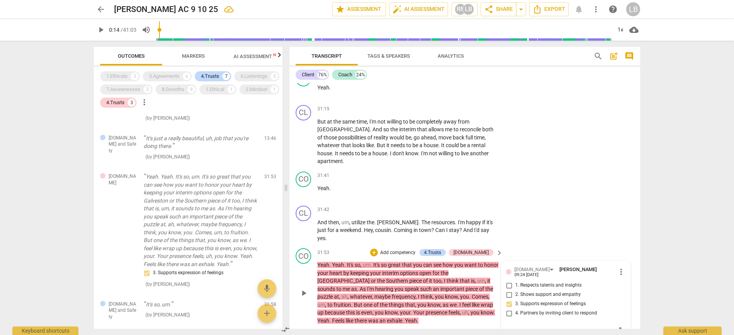
click at [619, 268] on span "more_vert" at bounding box center [620, 272] width 9 height 9
click at [627, 126] on li "Edit" at bounding box center [626, 127] width 27 height 15
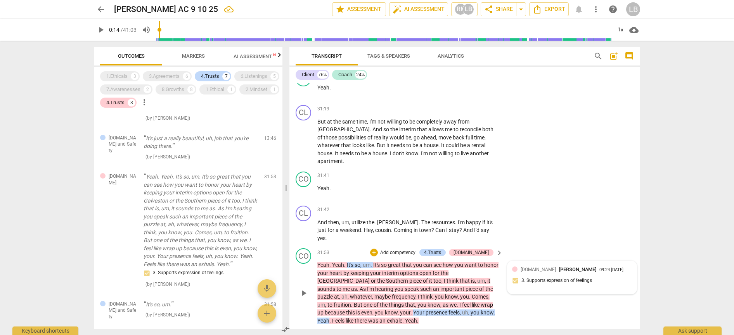
click at [608, 266] on div "[DOMAIN_NAME] [PERSON_NAME] 09:24 [DATE] 3. Supports expression of feelings" at bounding box center [572, 278] width 120 height 24
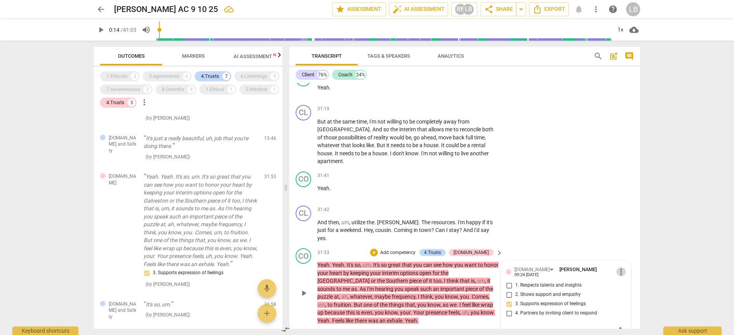
click at [619, 268] on span "more_vert" at bounding box center [620, 272] width 9 height 9
click at [627, 141] on li "Delete" at bounding box center [626, 141] width 27 height 15
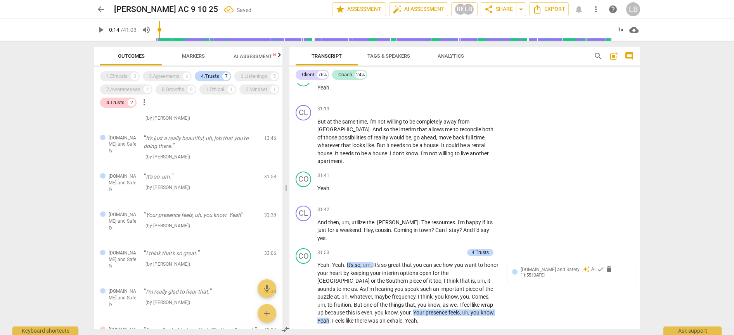
click at [444, 261] on p "Yeah . Yeah . It's so , um . It's so great that you can see how you want to hon…" at bounding box center [407, 293] width 181 height 64
drag, startPoint x: 355, startPoint y: 167, endPoint x: 374, endPoint y: 174, distance: 20.4
click at [374, 261] on p "Yeah . Yeah . It's so , um . It's so great that you can see how you want to hon…" at bounding box center [407, 293] width 181 height 64
click at [374, 166] on div "+" at bounding box center [375, 166] width 8 height 8
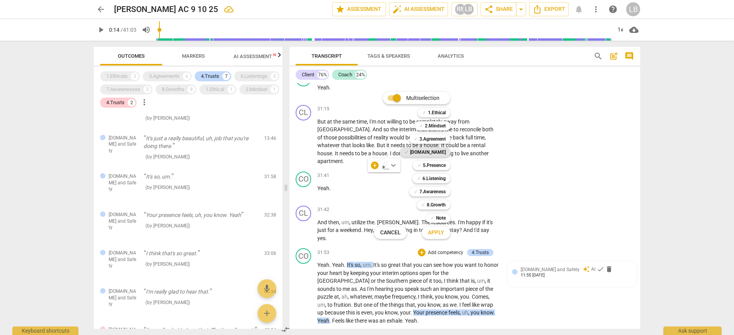
click at [437, 152] on b "[DOMAIN_NAME]" at bounding box center [428, 152] width 36 height 9
click at [442, 234] on span "Apply" at bounding box center [436, 233] width 16 height 8
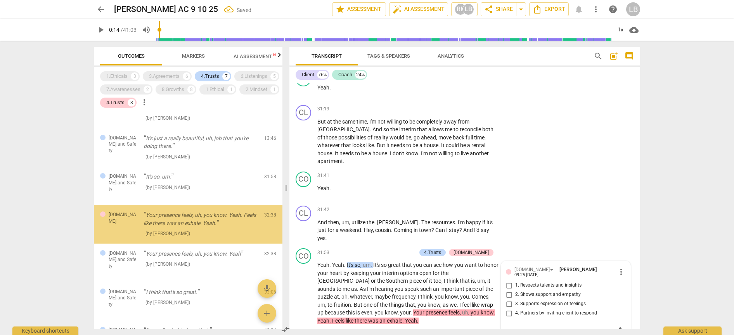
scroll to position [75, 0]
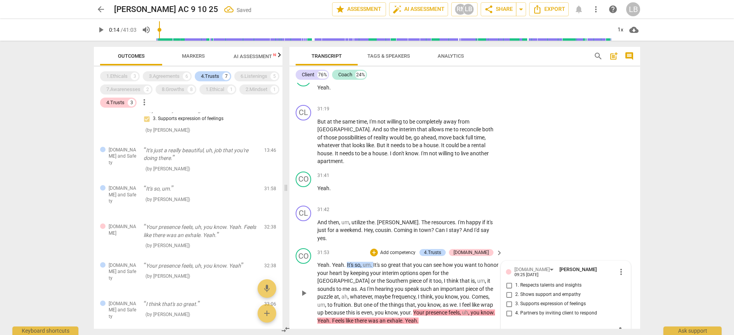
click at [507, 300] on input "3. Supports expression of feelings" at bounding box center [508, 304] width 12 height 9
checkbox input "true"
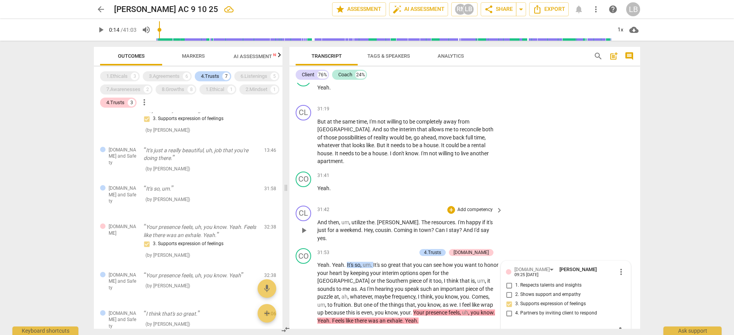
click at [571, 203] on div "CL play_arrow pause 31:42 + Add competency keyboard_arrow_right And then , um ,…" at bounding box center [464, 224] width 350 height 43
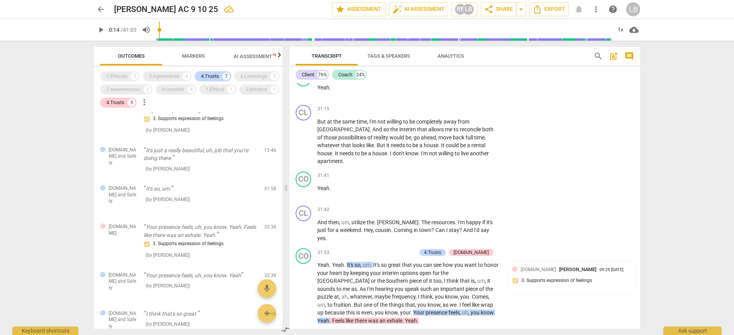
click at [193, 52] on span "Markers" at bounding box center [193, 56] width 41 height 10
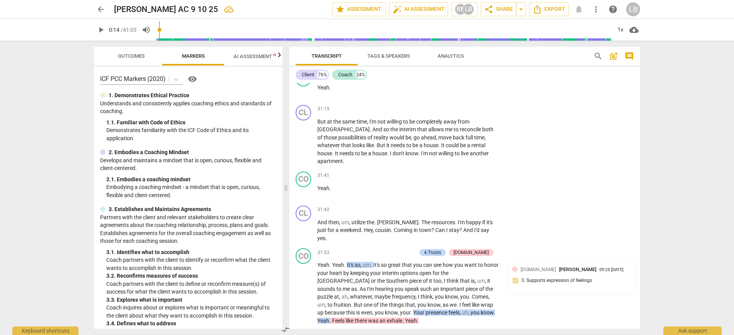
scroll to position [0, 0]
click at [260, 57] on span "AI Assessment New" at bounding box center [257, 57] width 48 height 6
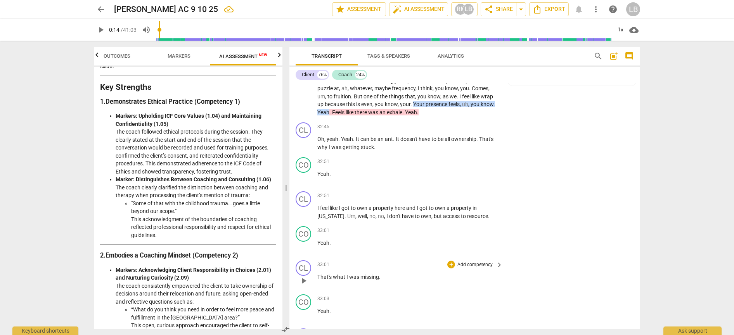
scroll to position [6945, 0]
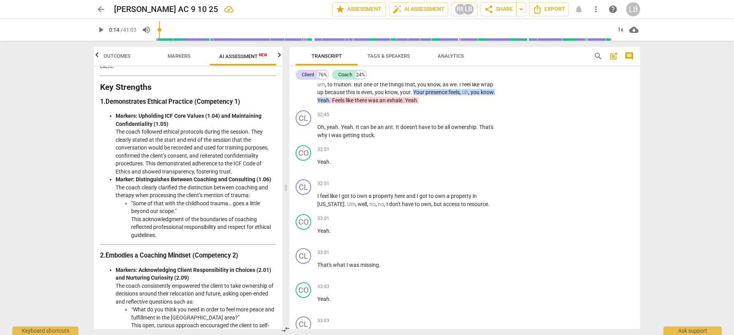
type input "15"
